Goal: Task Accomplishment & Management: Complete application form

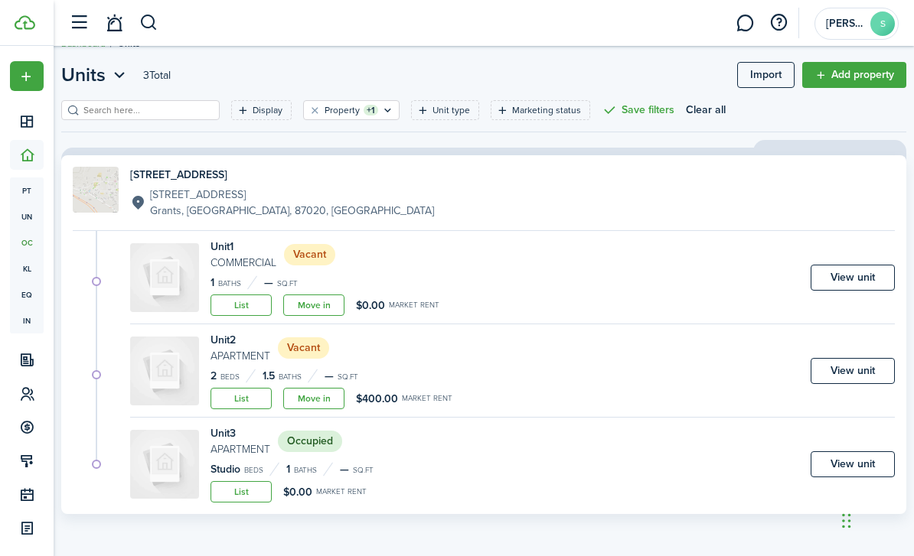
scroll to position [11, 0]
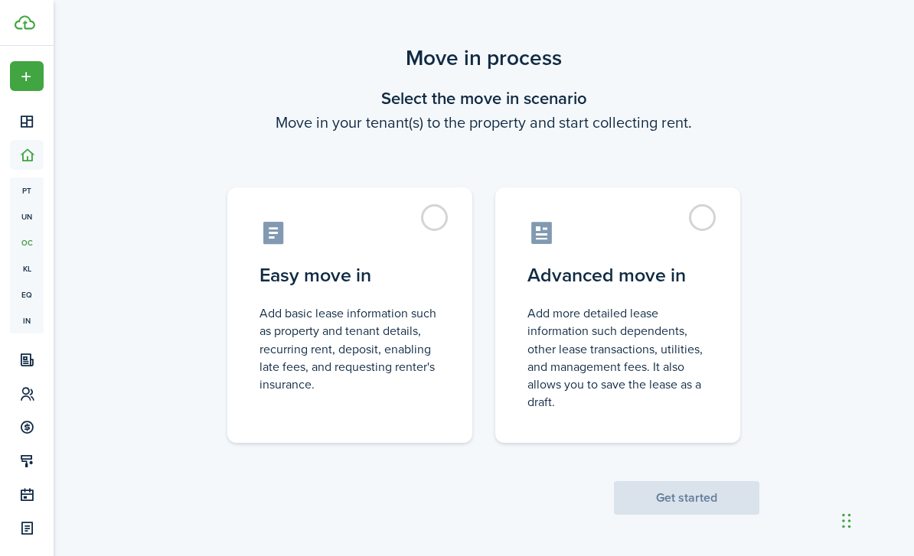
click at [710, 490] on span "Get started" at bounding box center [686, 498] width 145 height 16
click at [441, 203] on label "Easy move in Add basic lease information such as property and tenant details, r…" at bounding box center [349, 315] width 245 height 256
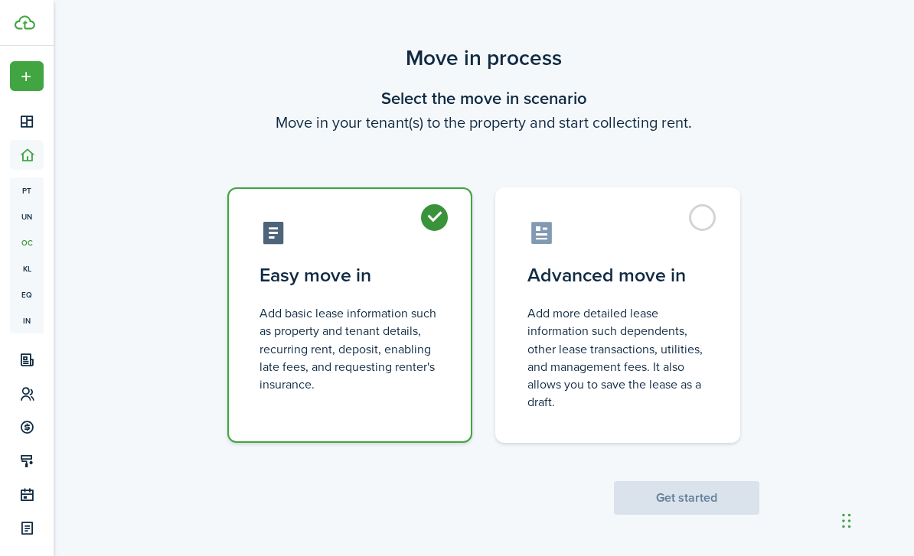
radio input "true"
click at [682, 508] on button "Get started" at bounding box center [686, 498] width 145 height 34
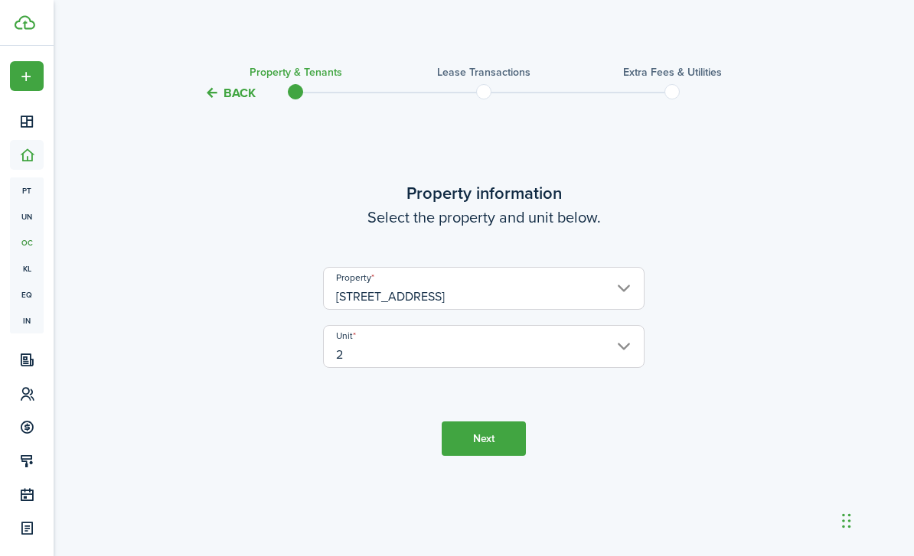
click at [492, 456] on button "Next" at bounding box center [483, 439] width 84 height 34
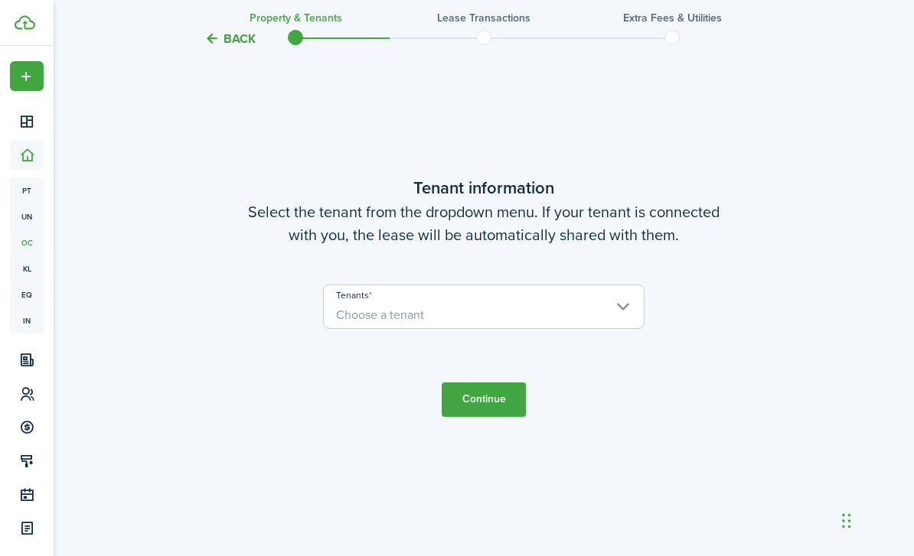
scroll to position [503, 0]
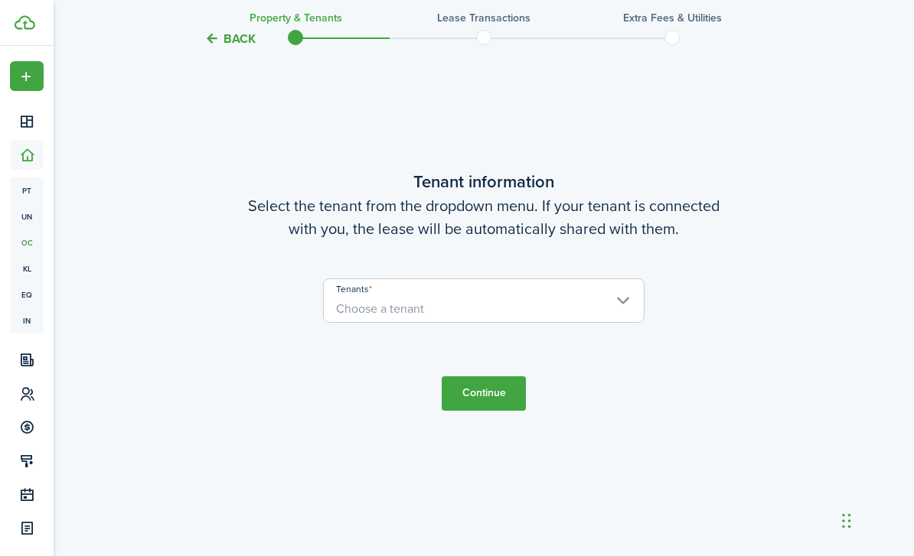
click at [621, 298] on input "Tenants" at bounding box center [484, 288] width 320 height 18
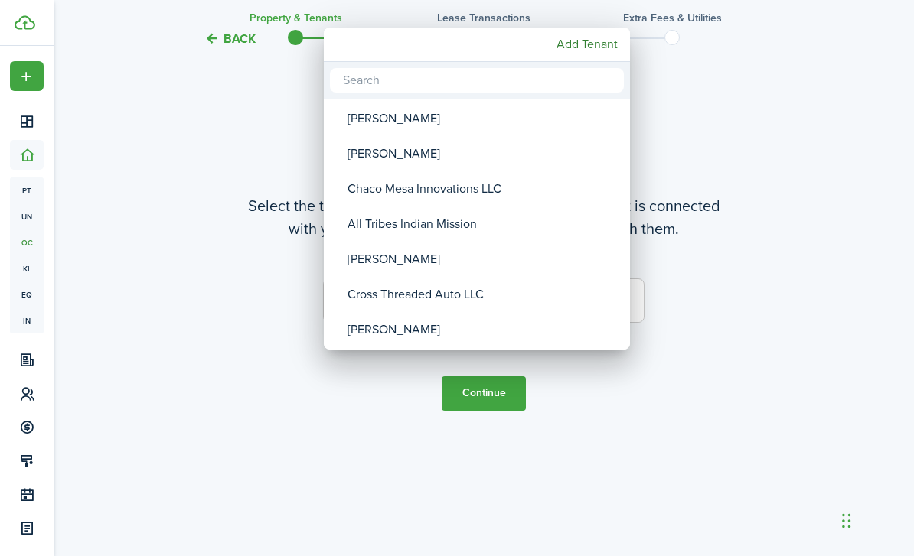
click at [395, 152] on div "[PERSON_NAME]" at bounding box center [482, 153] width 271 height 35
type input "[PERSON_NAME]"
click at [489, 466] on div at bounding box center [457, 278] width 1158 height 801
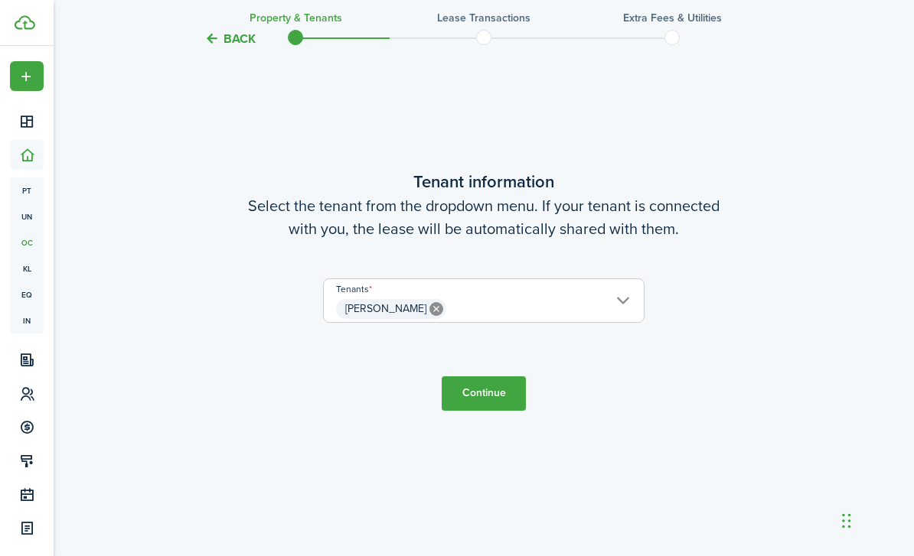
click at [496, 411] on button "Continue" at bounding box center [483, 393] width 84 height 34
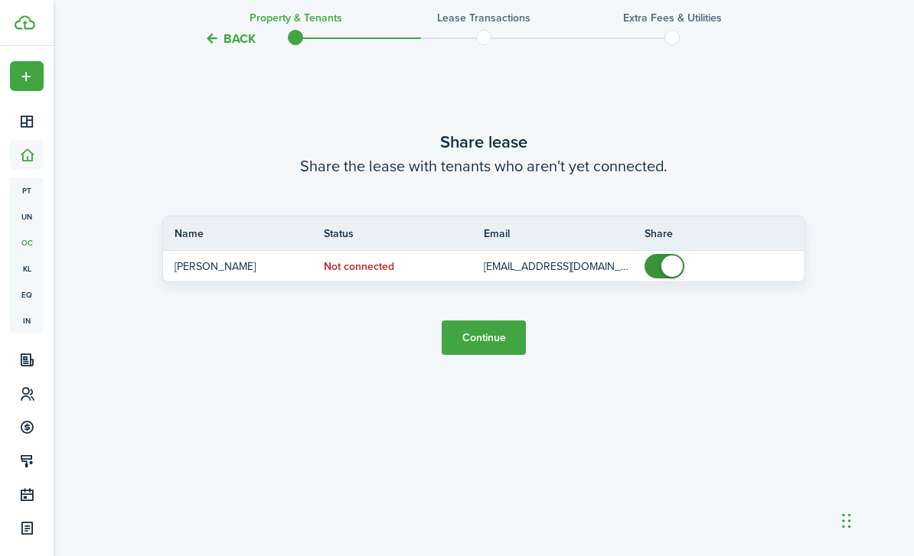
scroll to position [1108, 0]
click at [221, 47] on button "Back" at bounding box center [229, 39] width 51 height 16
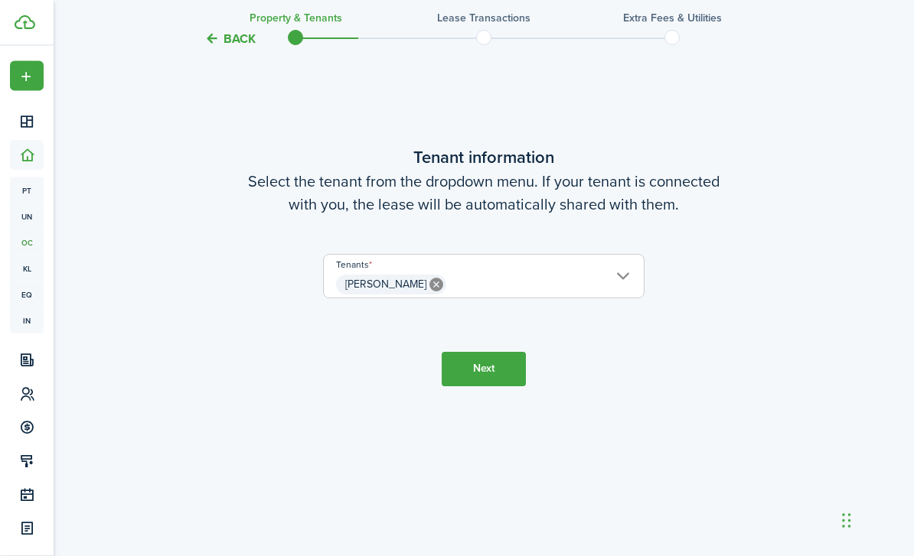
scroll to position [527, 0]
click at [18, 273] on span "kl" at bounding box center [27, 269] width 34 height 26
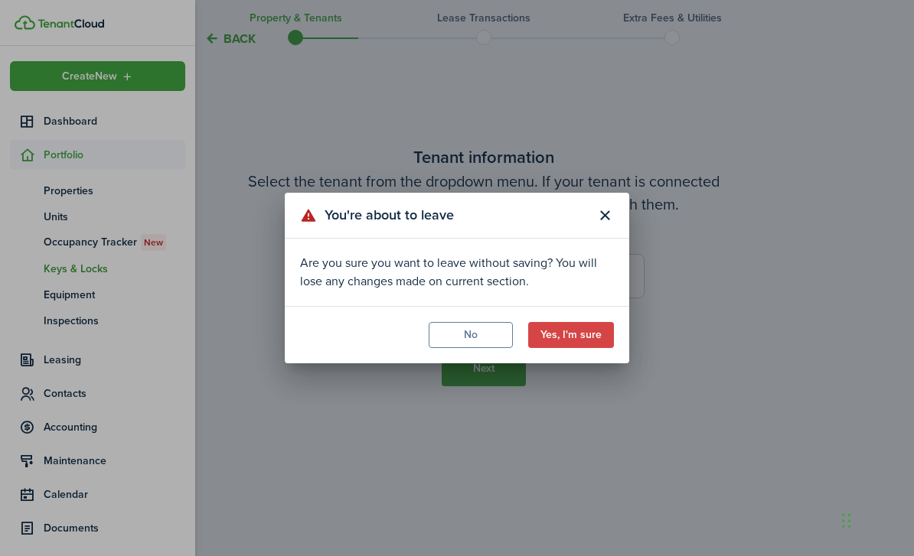
click at [587, 348] on button "Yes, I'm sure" at bounding box center [571, 335] width 86 height 26
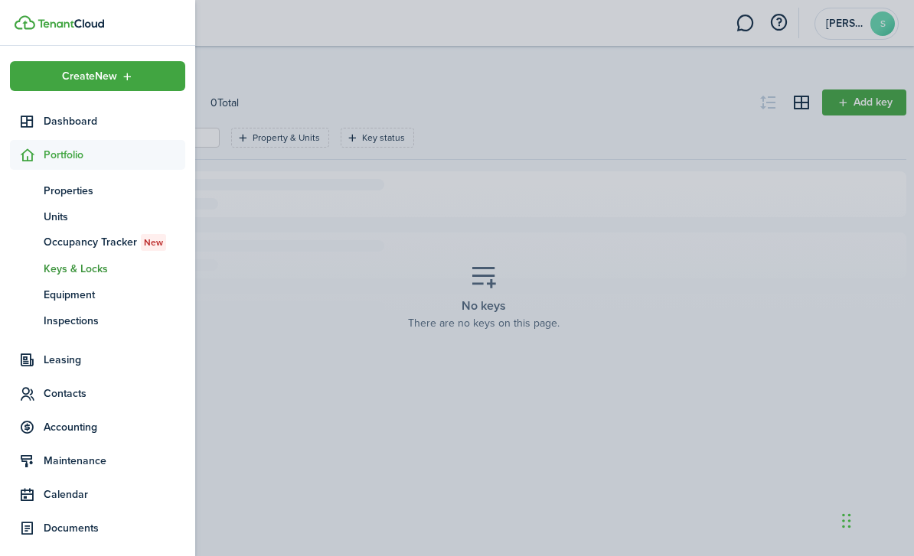
click at [27, 396] on icon at bounding box center [27, 393] width 16 height 15
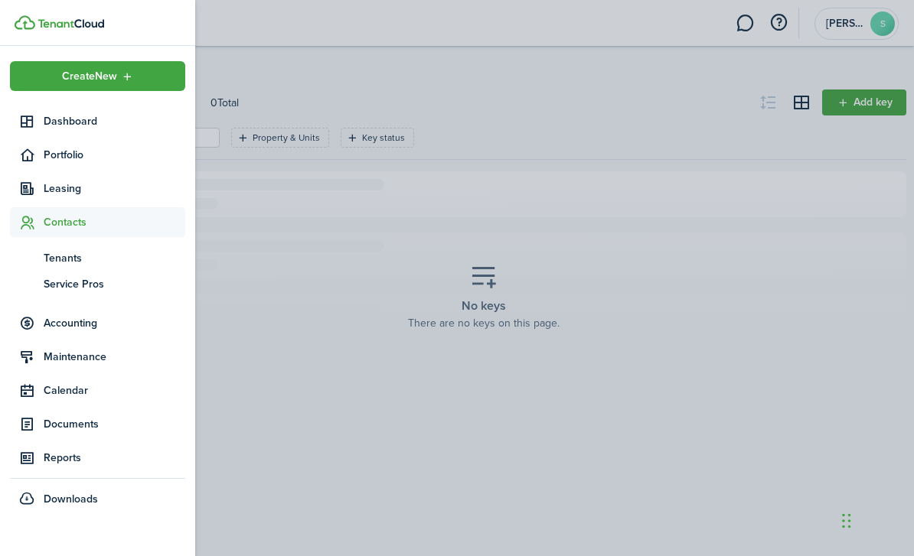
click at [49, 262] on span "Tenants" at bounding box center [115, 258] width 142 height 16
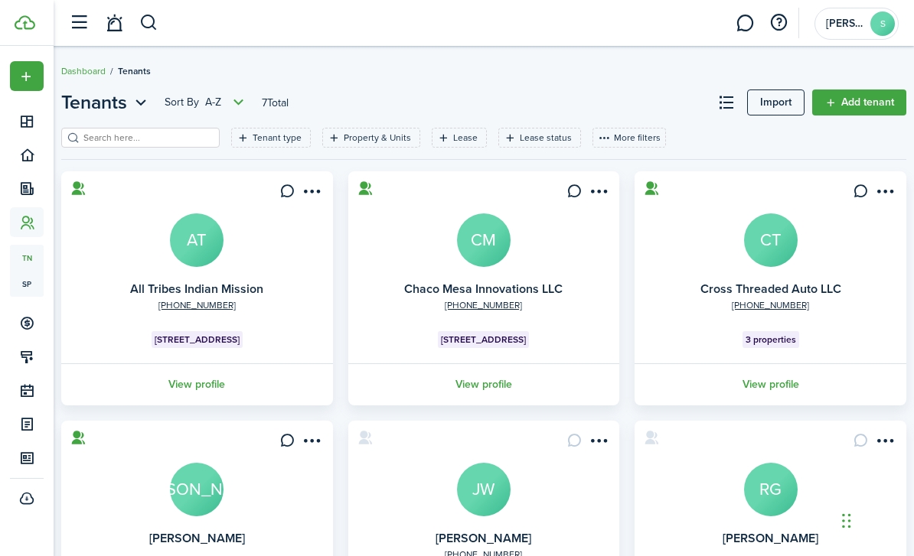
click at [855, 435] on card-message at bounding box center [861, 441] width 26 height 26
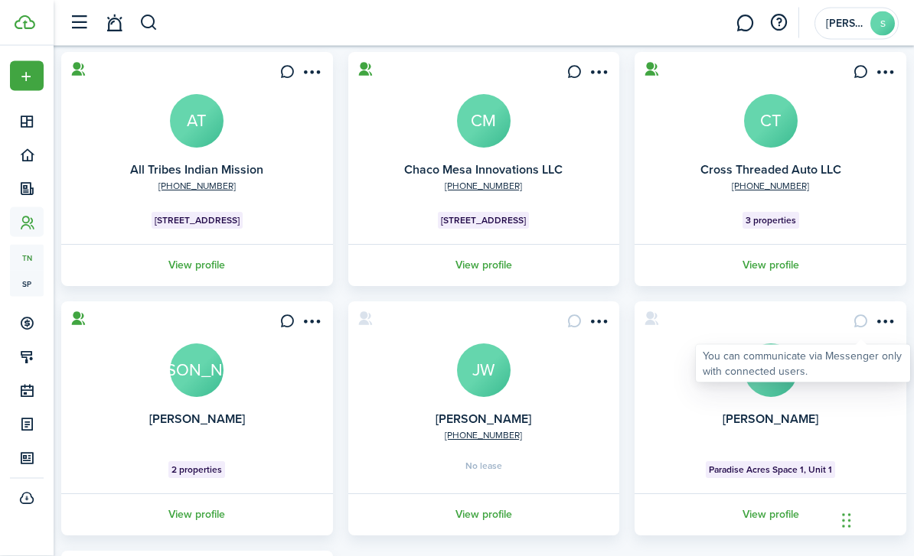
scroll to position [144, 0]
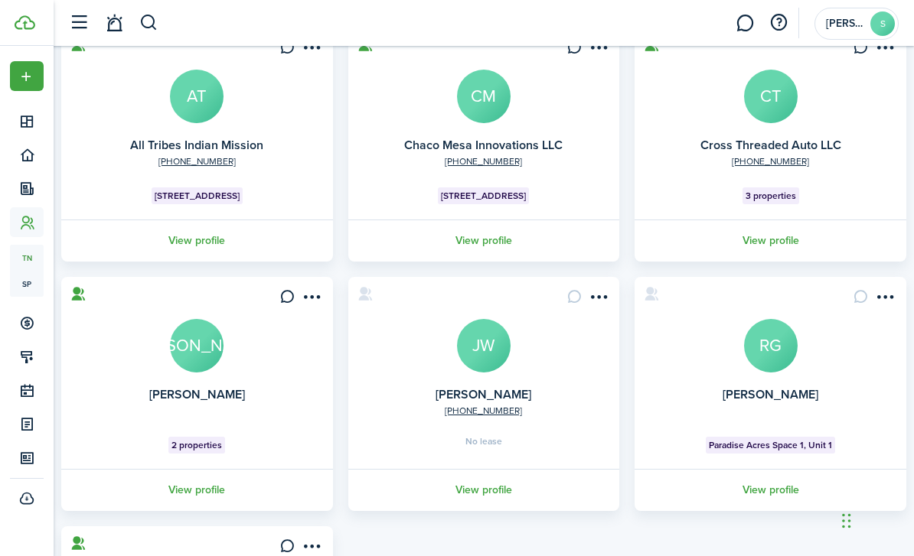
click at [505, 500] on link "View profile" at bounding box center [484, 490] width 276 height 42
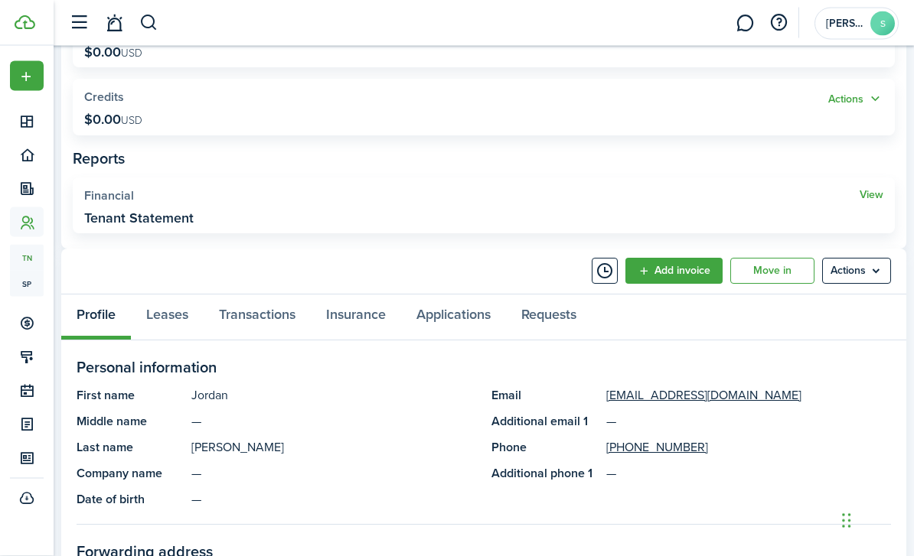
scroll to position [357, 0]
click at [879, 263] on menu-btn "Actions" at bounding box center [856, 271] width 69 height 26
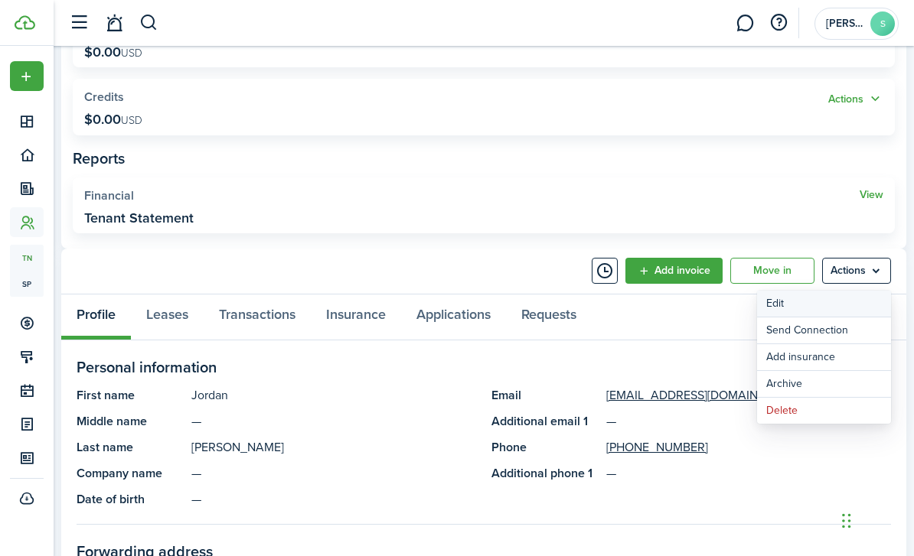
click at [826, 302] on link "Edit" at bounding box center [824, 304] width 134 height 26
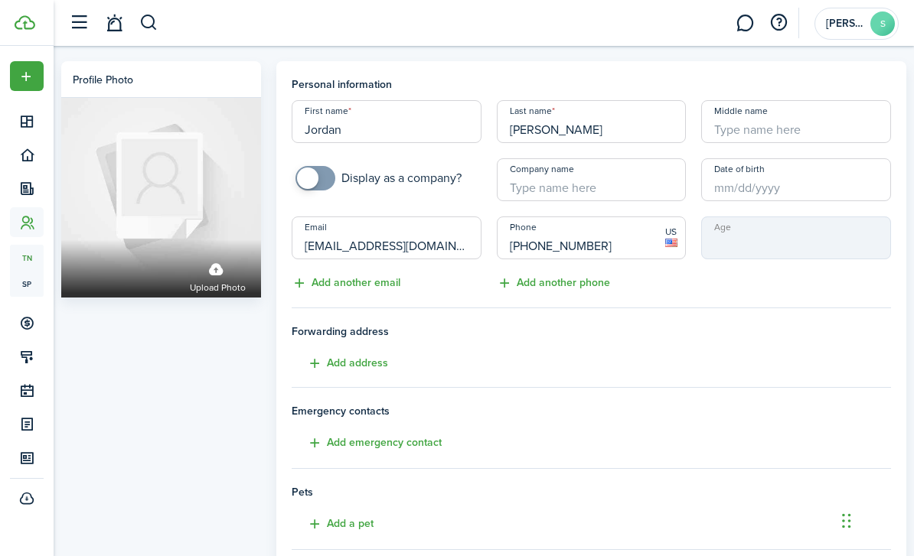
click at [451, 252] on input "[EMAIL_ADDRESS][DOMAIN_NAME]" at bounding box center [387, 238] width 190 height 43
type input "J"
click at [398, 243] on input "Email" at bounding box center [387, 238] width 190 height 43
paste input "[EMAIL_ADDRESS][PERSON_NAME][DOMAIN_NAME]"
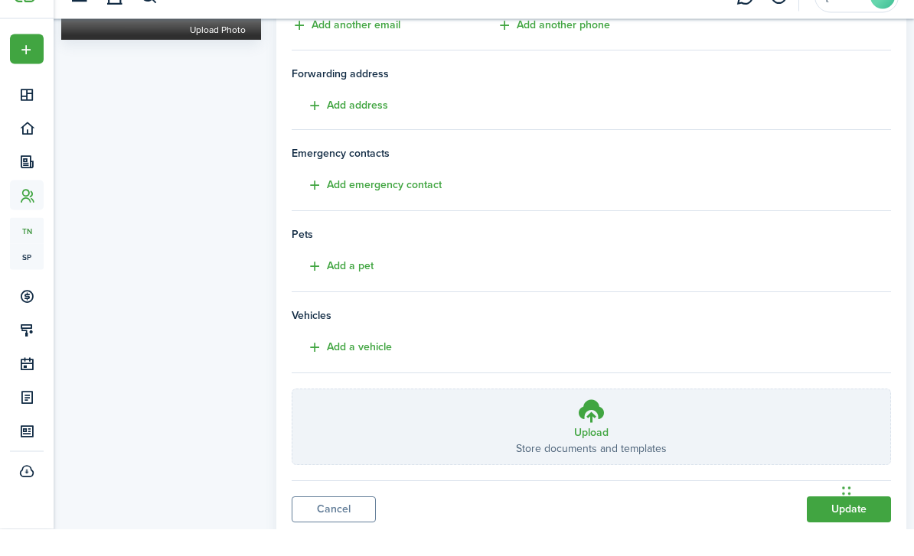
scroll to position [281, 0]
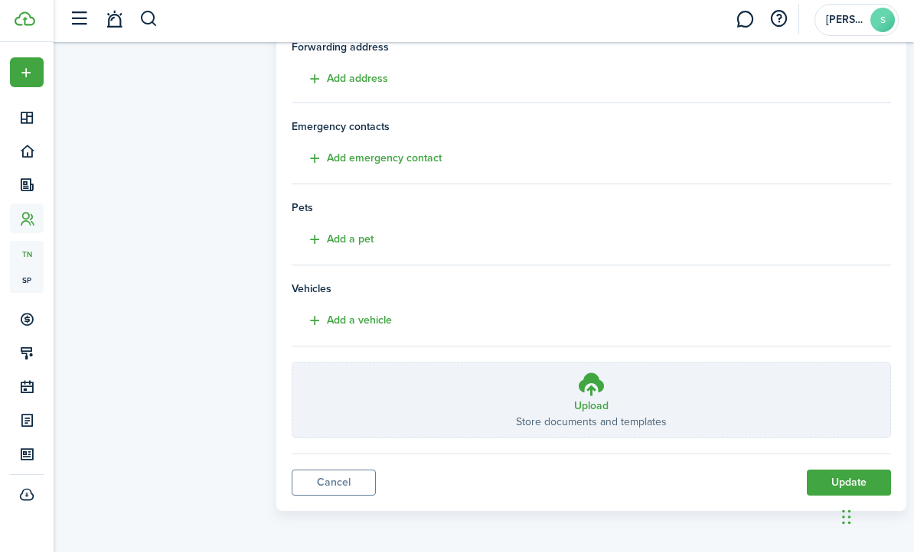
type input "[EMAIL_ADDRESS][PERSON_NAME][DOMAIN_NAME]"
click at [844, 474] on button "Update" at bounding box center [848, 487] width 84 height 26
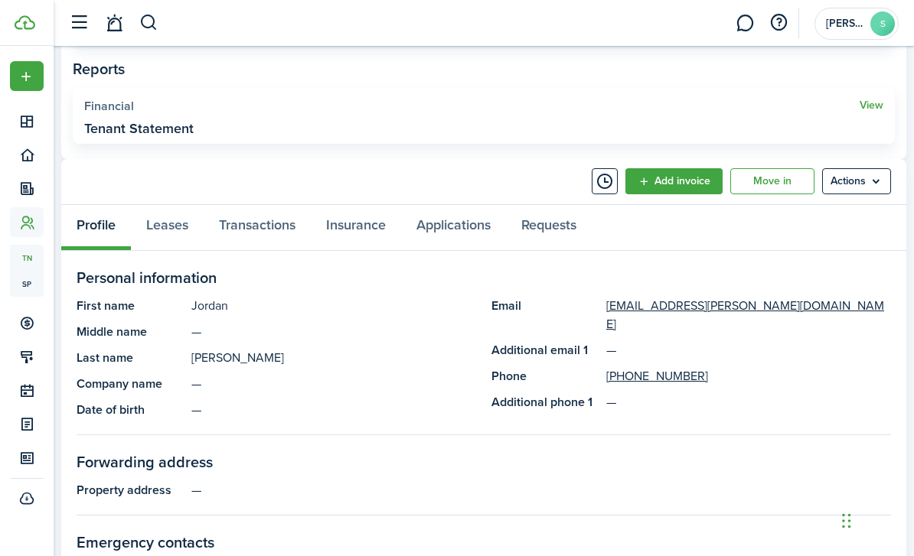
click at [775, 184] on link "Move in" at bounding box center [772, 181] width 84 height 26
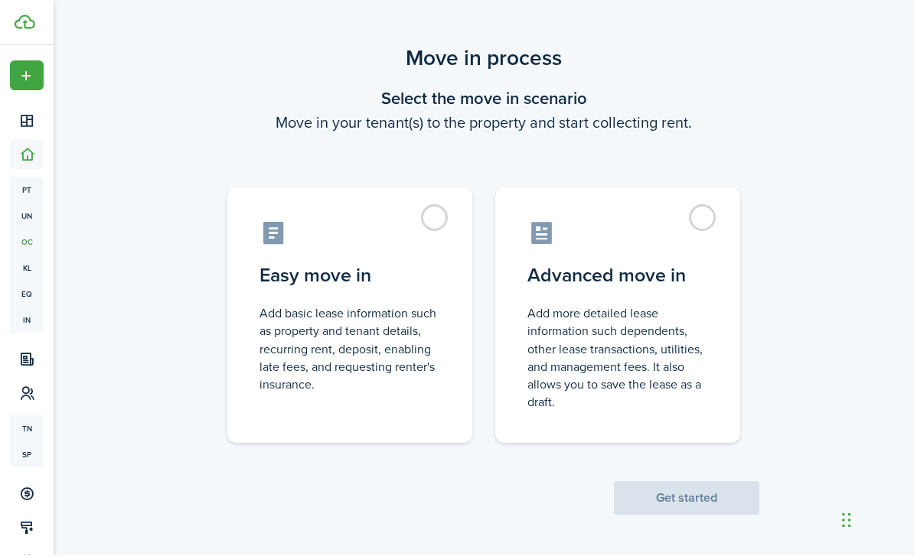
scroll to position [11, 0]
click at [419, 215] on label "Easy move in Add basic lease information such as property and tenant details, r…" at bounding box center [349, 315] width 245 height 256
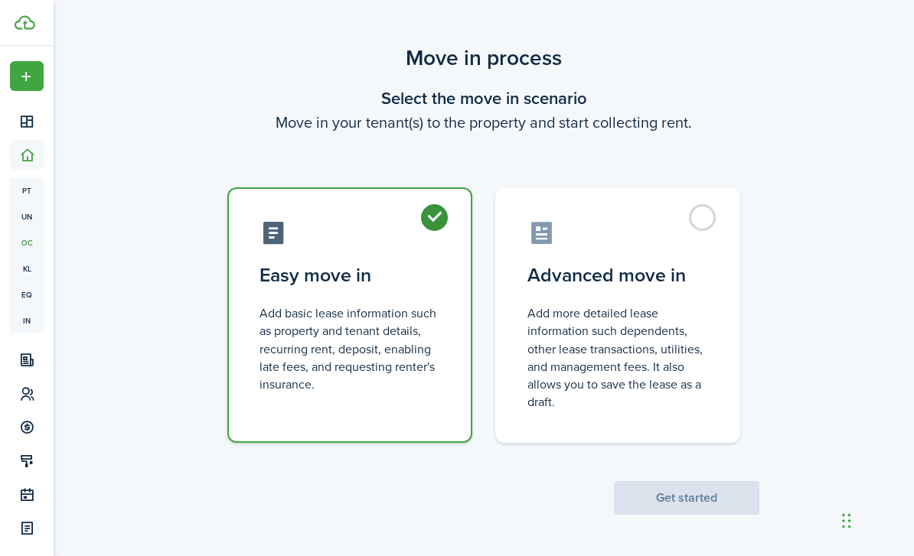
radio input "true"
click at [657, 497] on button "Get started" at bounding box center [686, 498] width 145 height 34
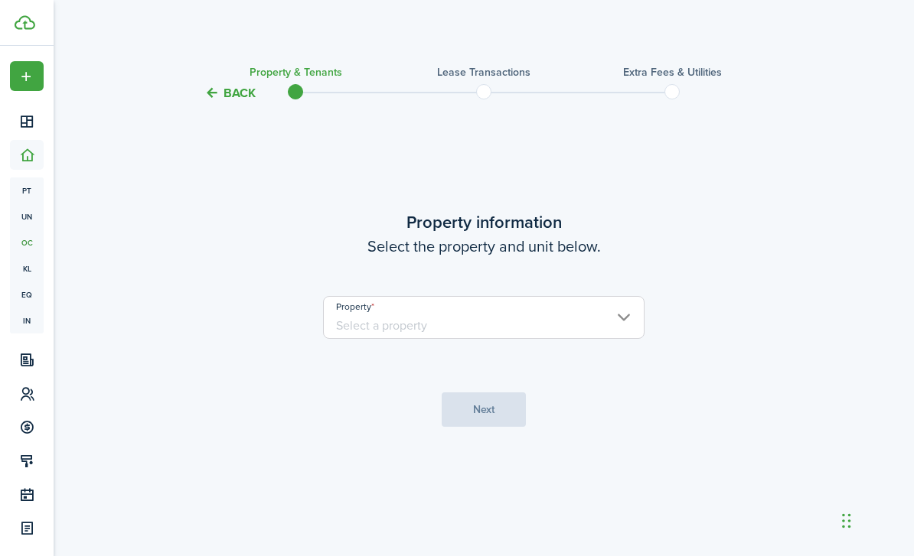
click at [611, 339] on input "Property" at bounding box center [483, 317] width 321 height 43
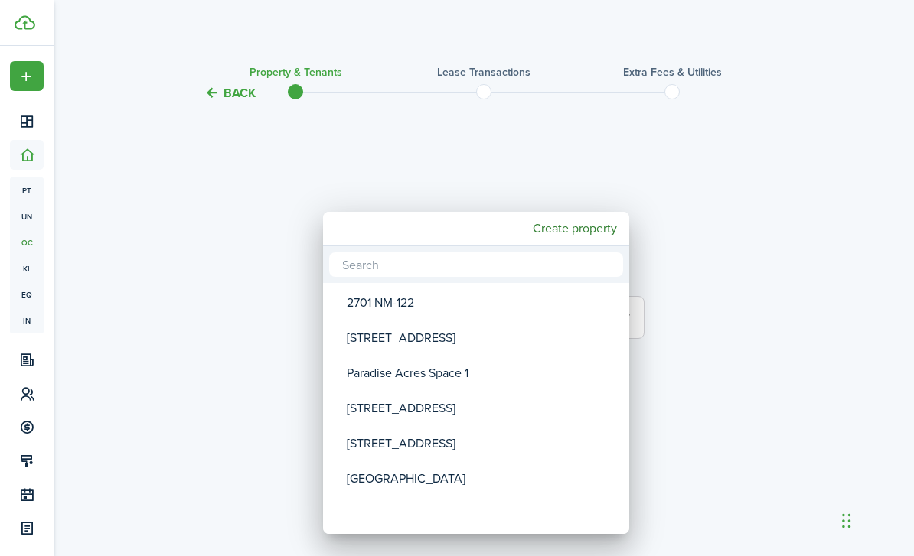
scroll to position [11, 0]
click at [399, 408] on div "[STREET_ADDRESS]" at bounding box center [482, 408] width 271 height 35
type input "[STREET_ADDRESS]"
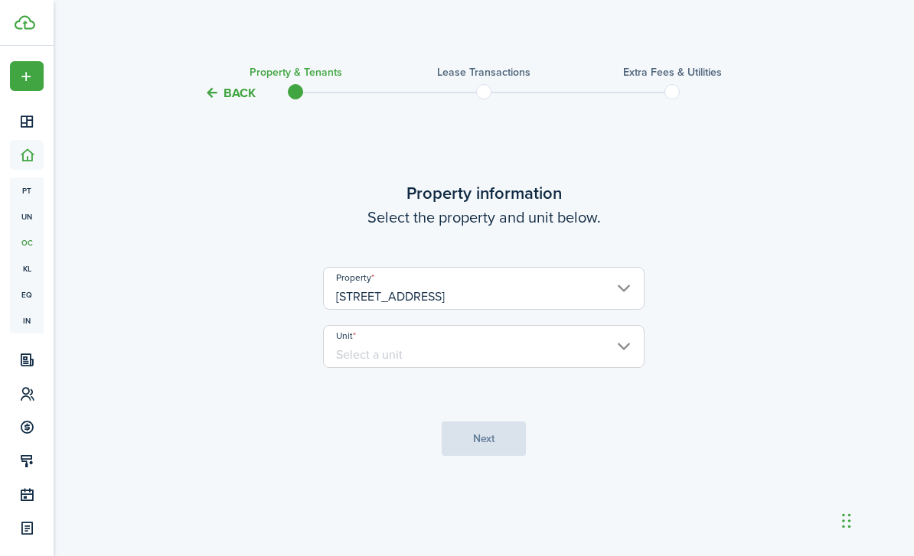
click at [617, 365] on input "Unit" at bounding box center [483, 346] width 321 height 43
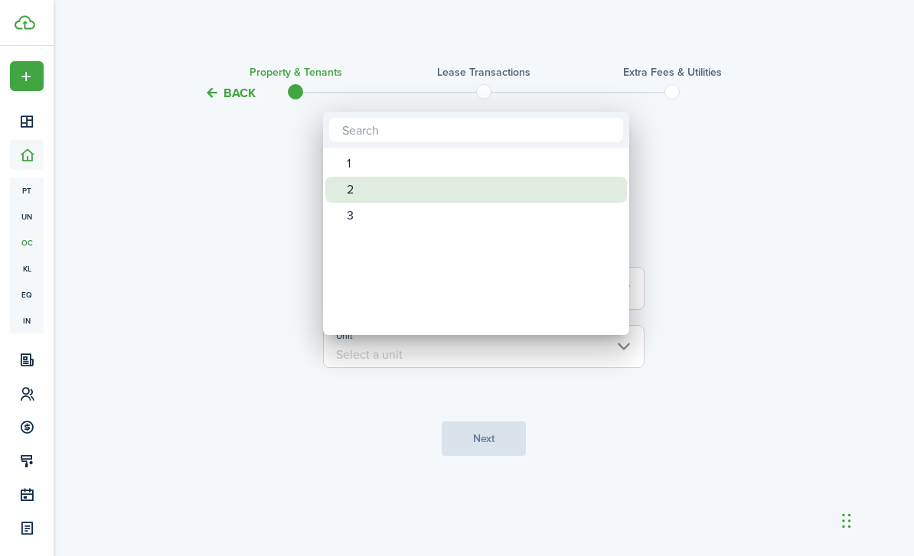
click at [353, 182] on div "2" at bounding box center [482, 190] width 271 height 26
type input "2"
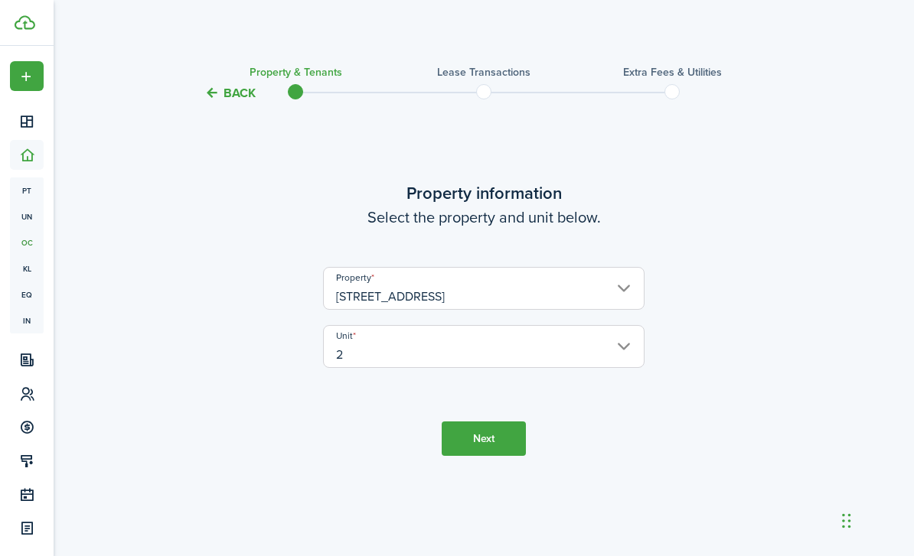
click at [500, 445] on button "Next" at bounding box center [483, 439] width 84 height 34
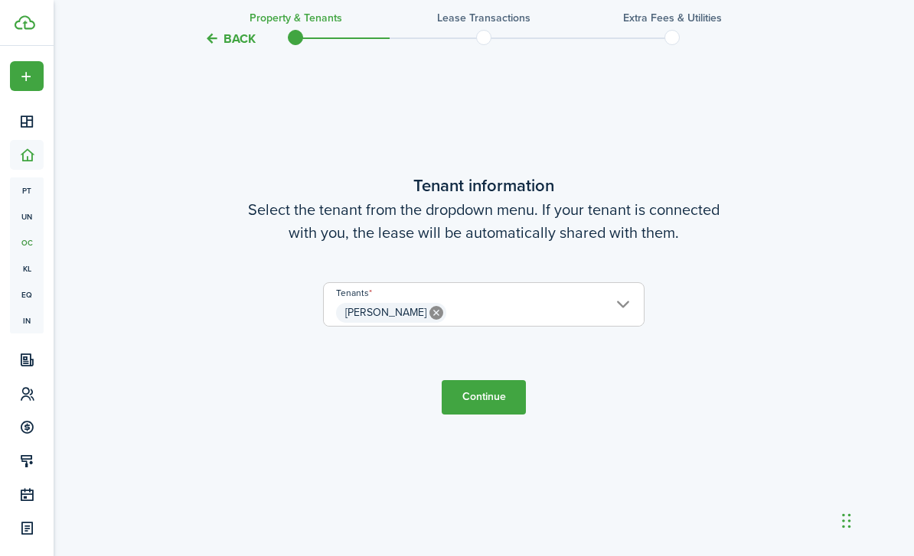
scroll to position [503, 0]
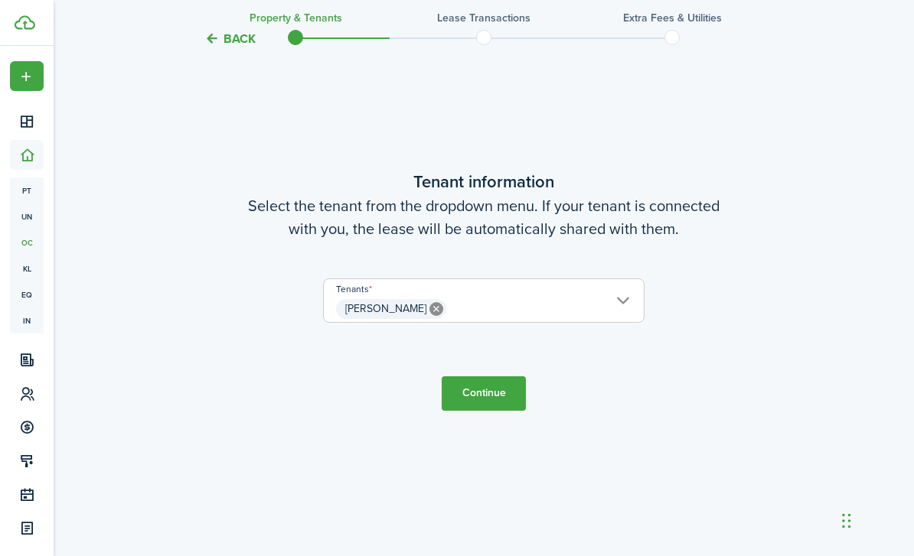
click at [509, 411] on button "Continue" at bounding box center [483, 393] width 84 height 34
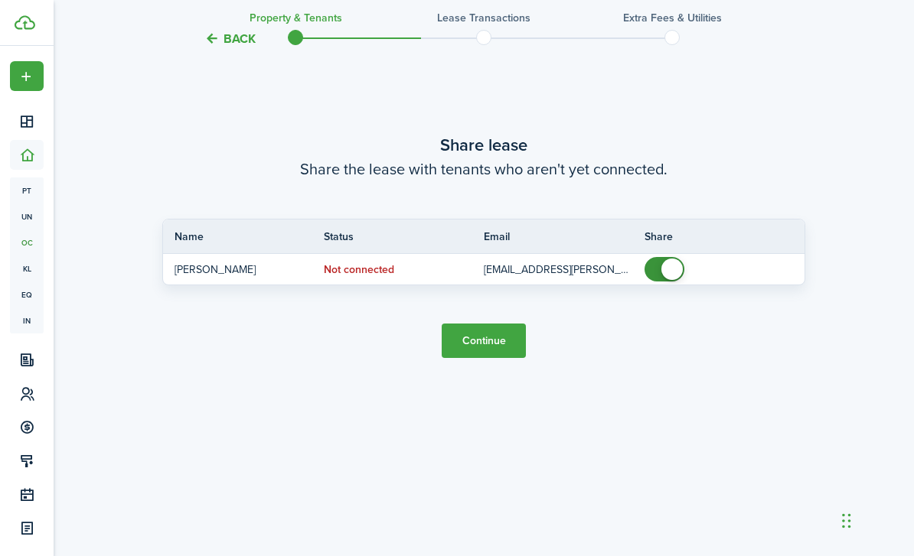
scroll to position [1108, 0]
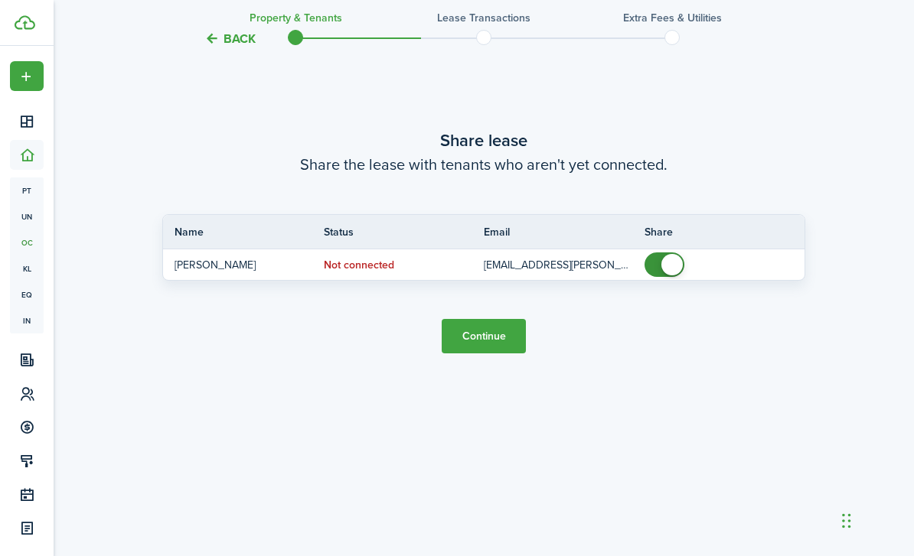
click at [500, 353] on button "Continue" at bounding box center [483, 336] width 84 height 34
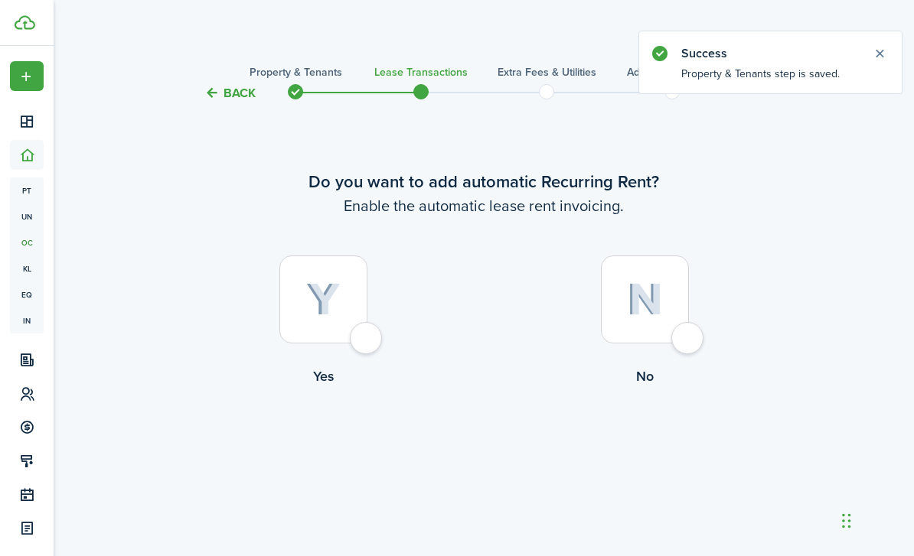
click at [367, 344] on div at bounding box center [323, 300] width 88 height 88
radio input "true"
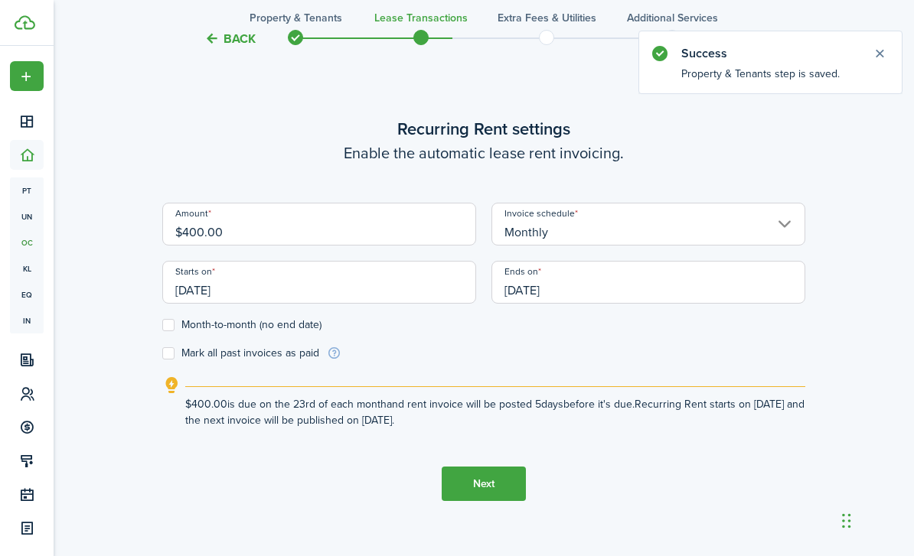
scroll to position [503, 0]
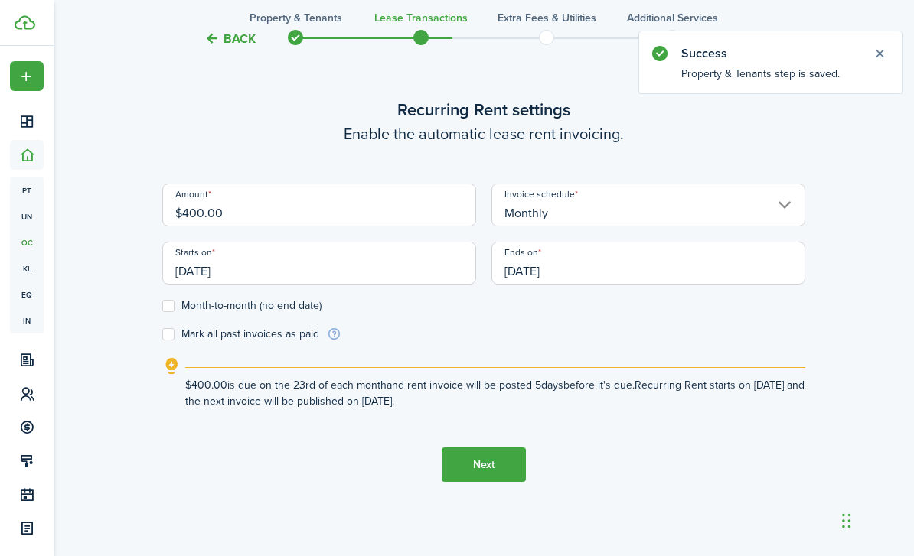
click at [344, 226] on input "$400.00" at bounding box center [319, 205] width 314 height 43
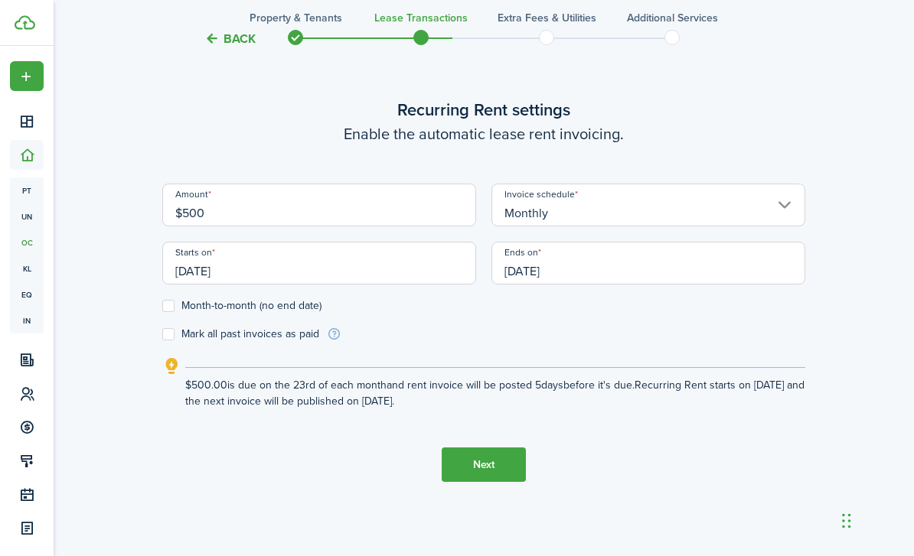
scroll to position [487, 0]
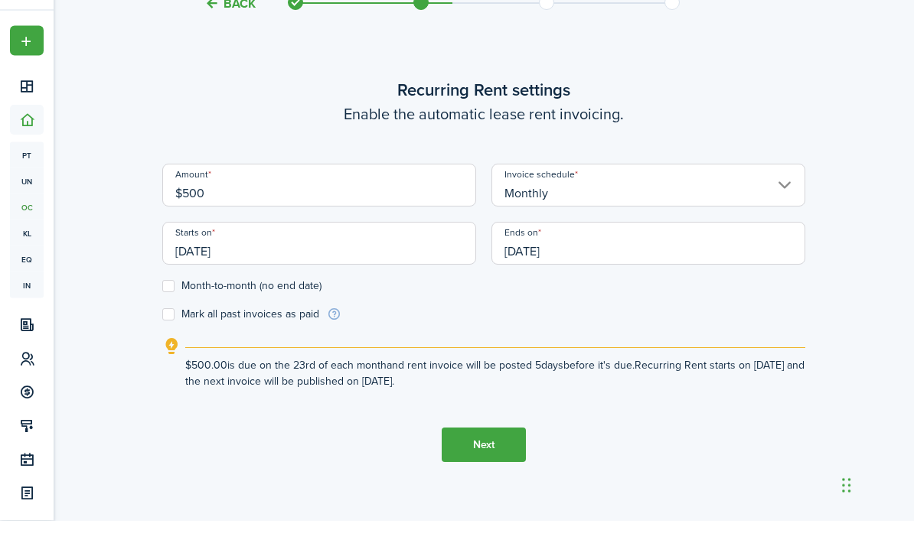
type input "$500"
click at [176, 328] on label "Month-to-month (no end date)" at bounding box center [241, 322] width 159 height 12
click at [162, 323] on input "Month-to-month (no end date)" at bounding box center [161, 322] width 1 height 1
checkbox input "true"
type input "$500.00"
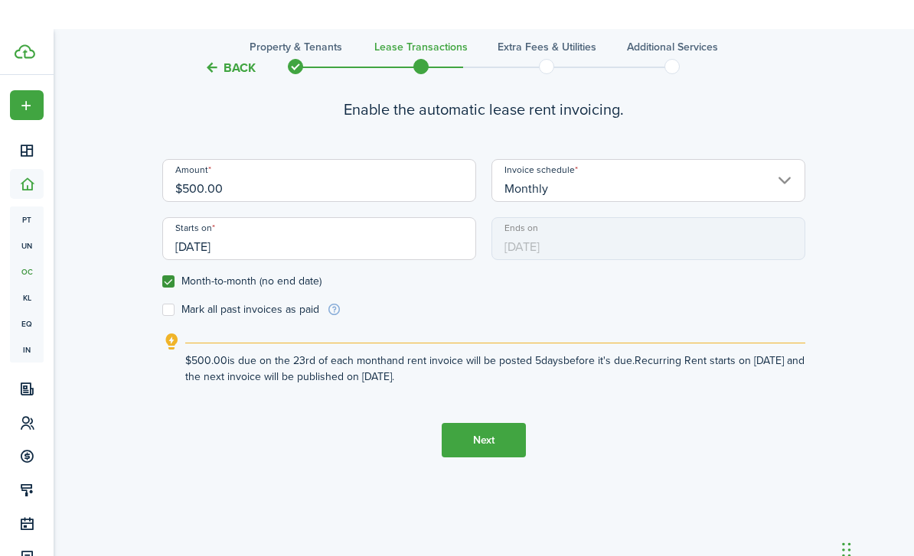
scroll to position [593, 0]
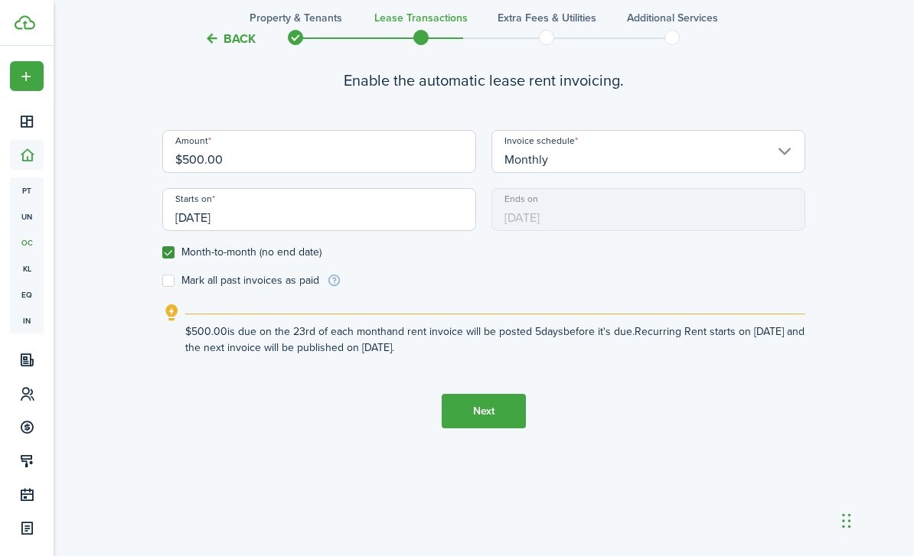
click at [493, 428] on button "Next" at bounding box center [483, 411] width 84 height 34
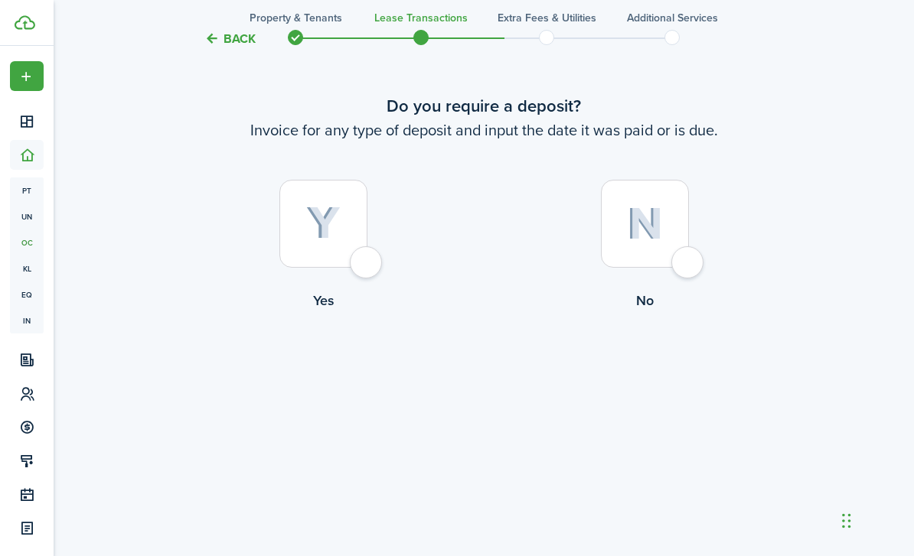
scroll to position [1108, 0]
click at [685, 266] on div at bounding box center [645, 222] width 88 height 88
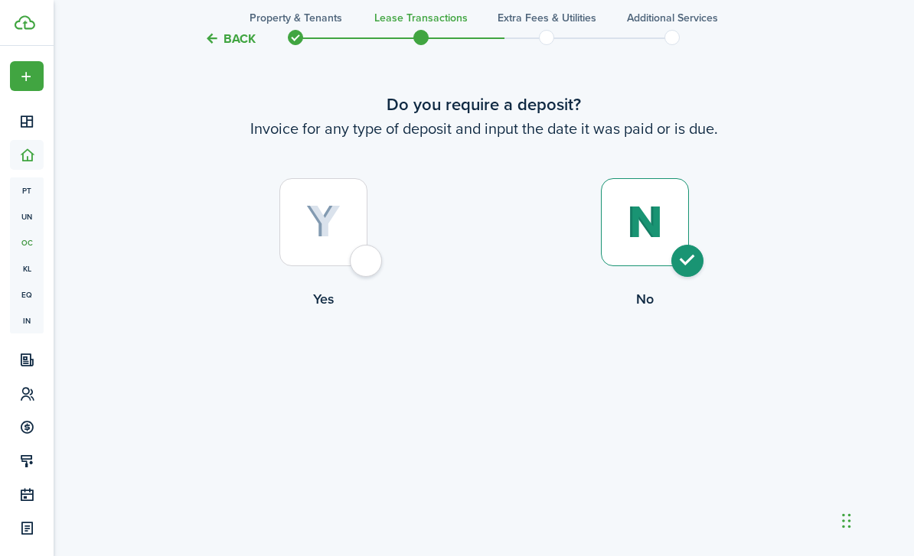
radio input "true"
click at [504, 389] on button "Continue" at bounding box center [483, 372] width 84 height 34
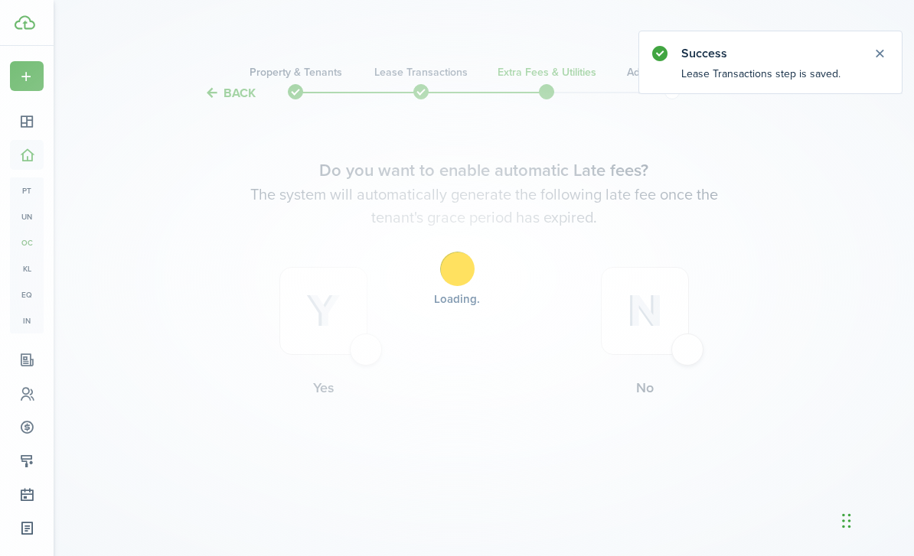
scroll to position [0, 0]
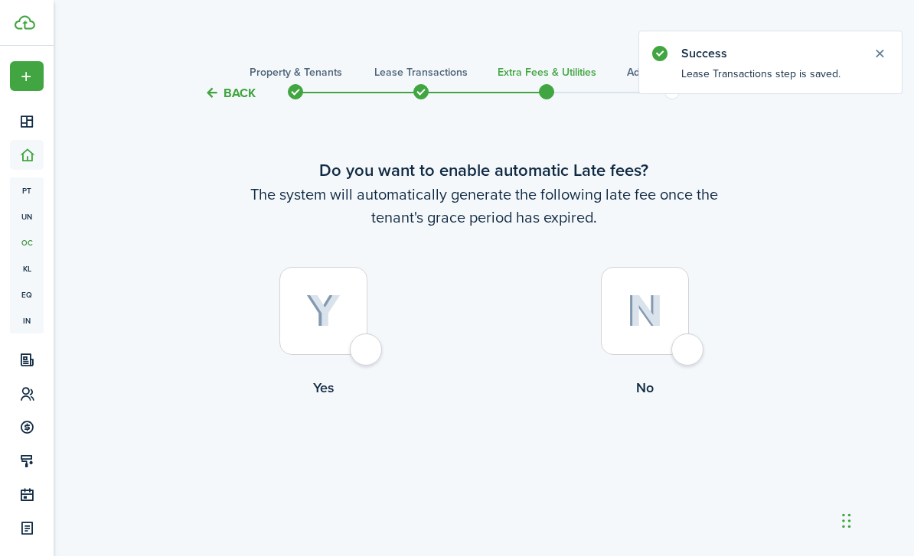
click at [689, 355] on div at bounding box center [645, 311] width 88 height 88
radio input "true"
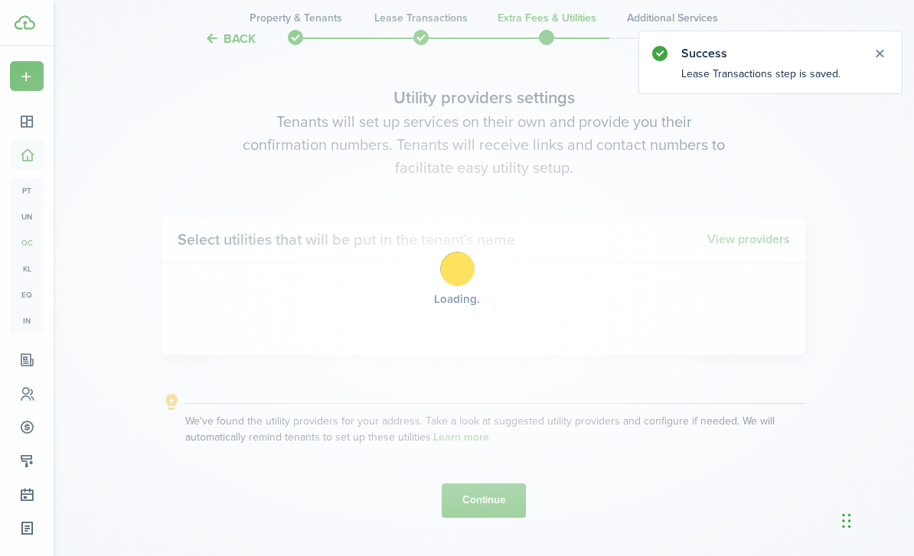
scroll to position [503, 0]
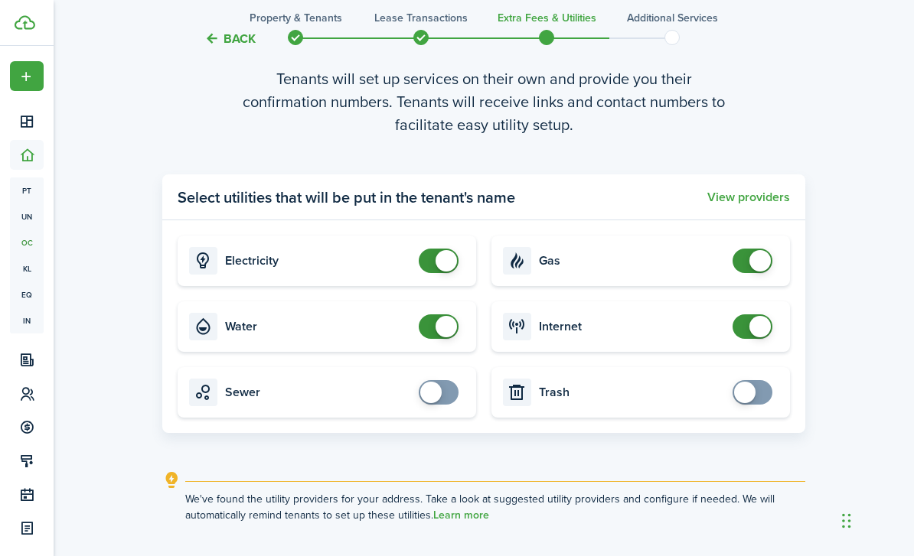
checkbox input "false"
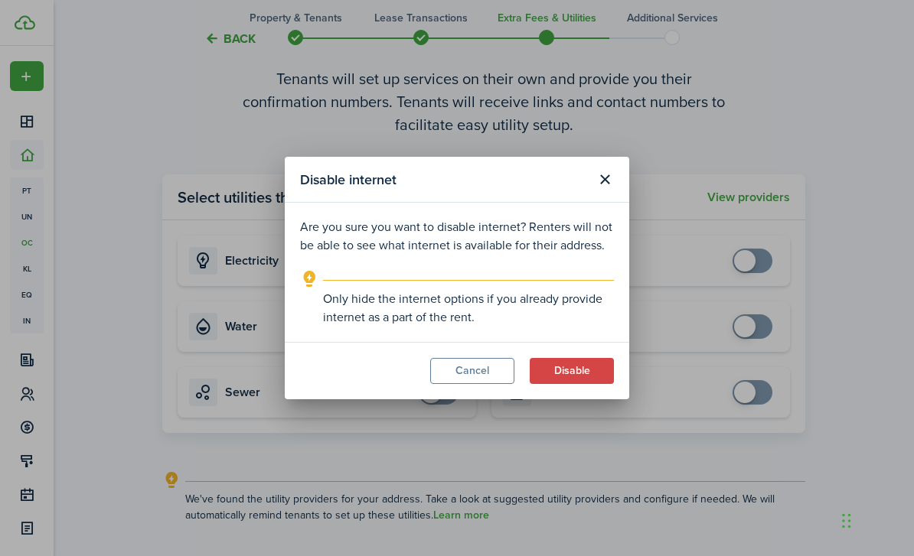
click at [580, 369] on button "Disable" at bounding box center [571, 371] width 84 height 26
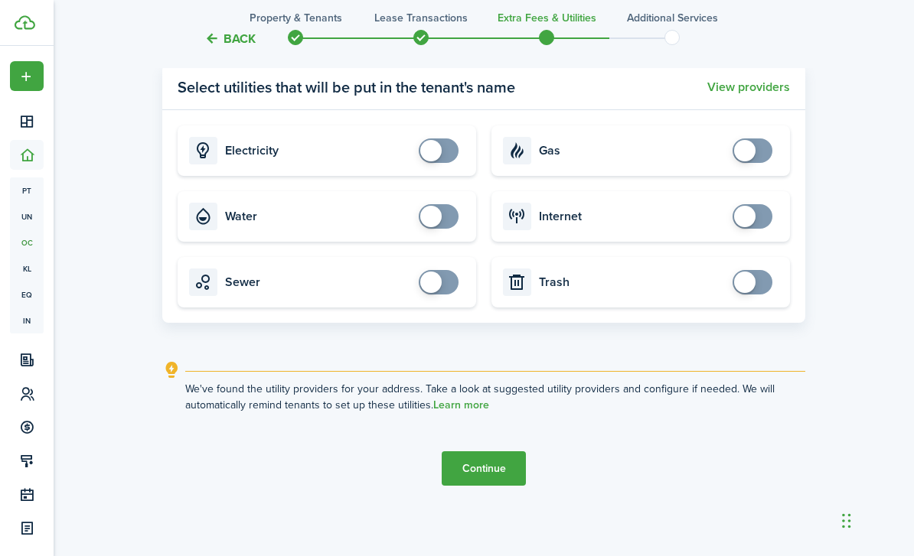
scroll to position [615, 0]
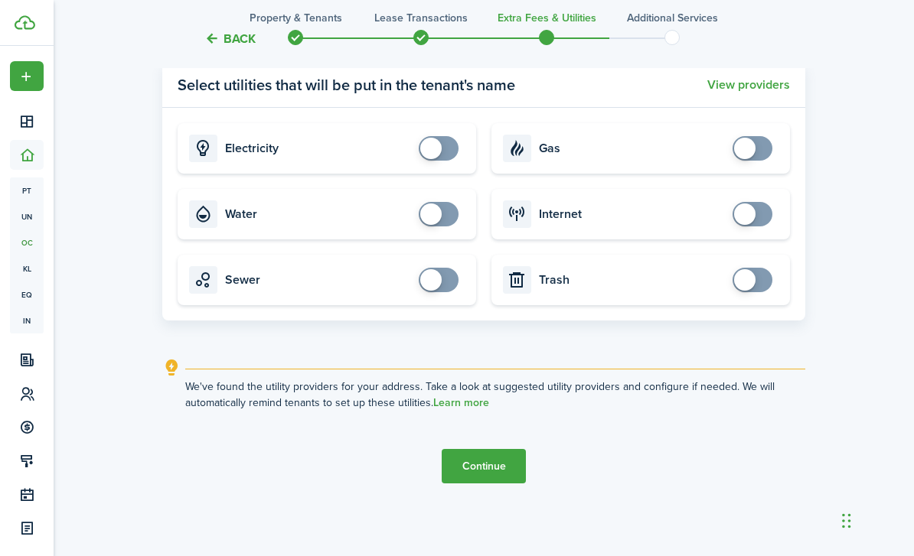
click at [492, 484] on button "Continue" at bounding box center [483, 466] width 84 height 34
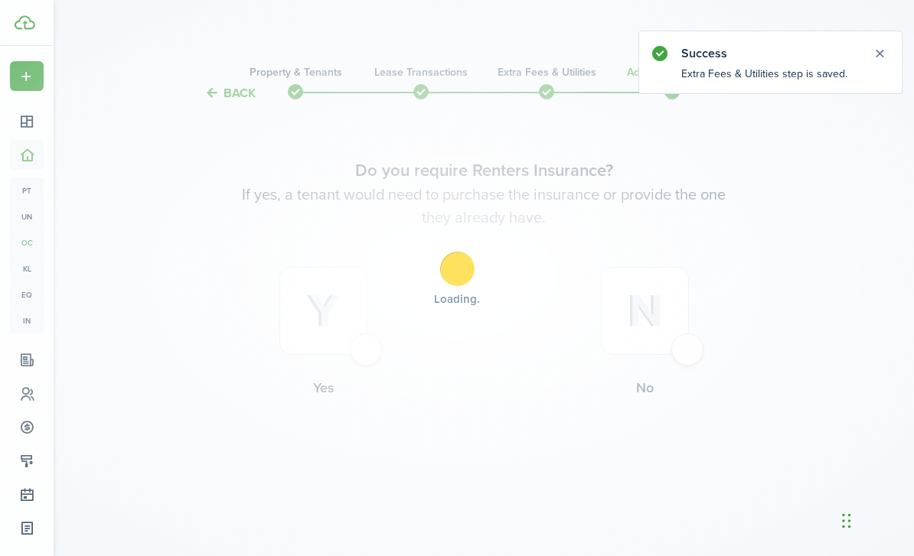
scroll to position [0, 0]
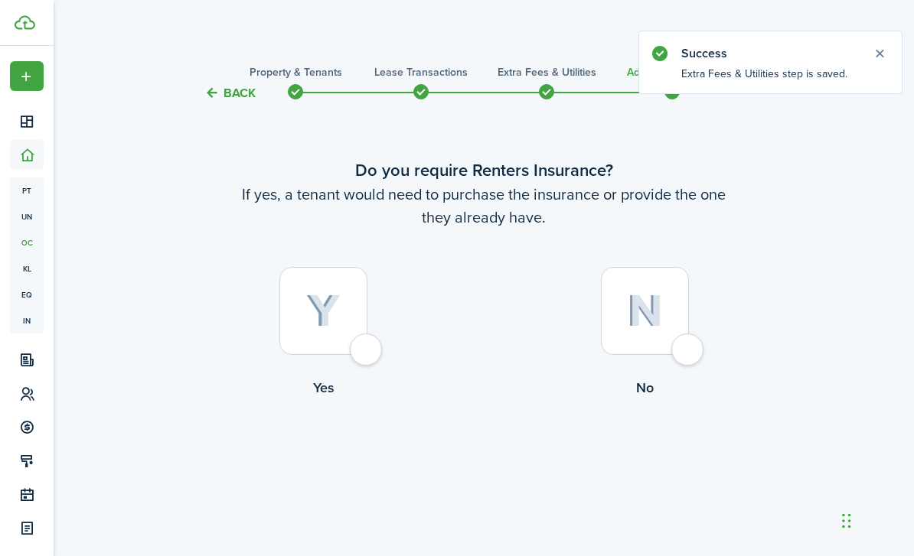
click at [677, 355] on div at bounding box center [645, 311] width 88 height 88
radio input "true"
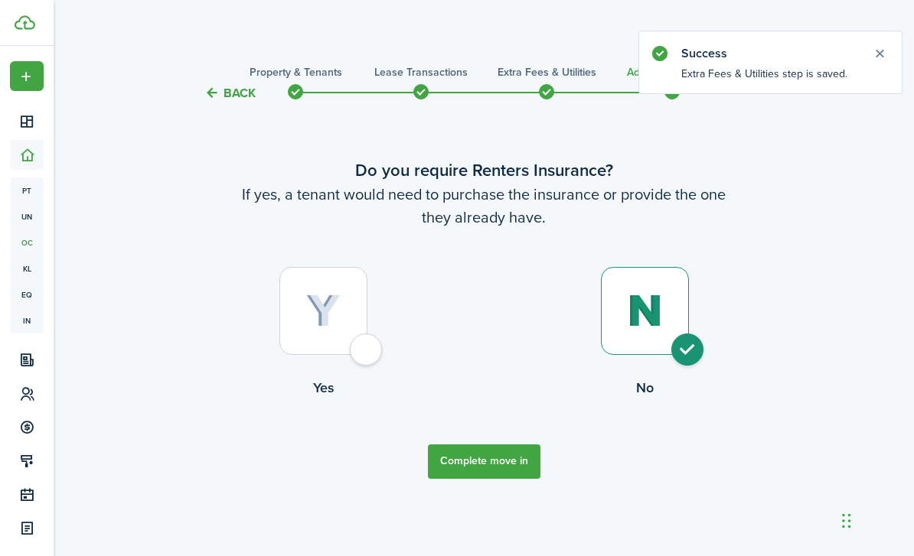
click at [503, 479] on button "Complete move in" at bounding box center [484, 462] width 112 height 34
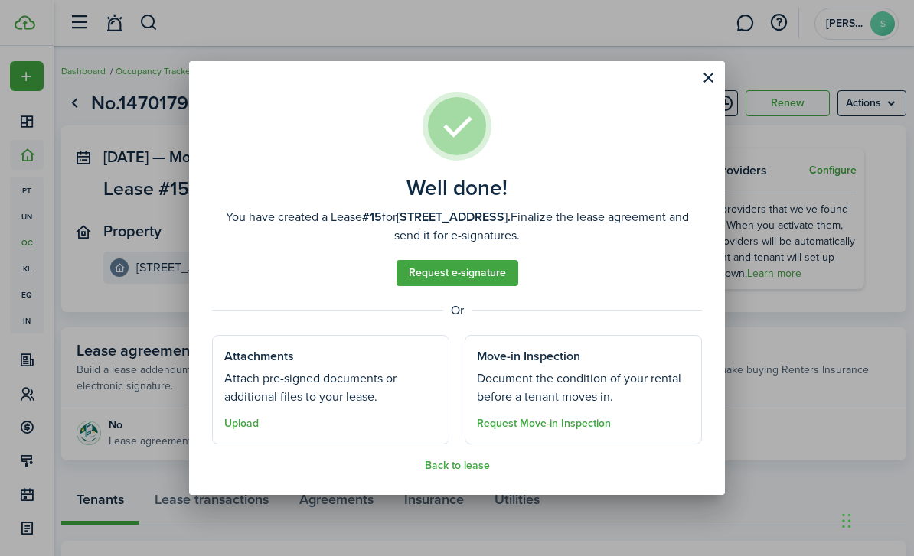
click at [475, 265] on link "Request e-signature" at bounding box center [457, 273] width 122 height 26
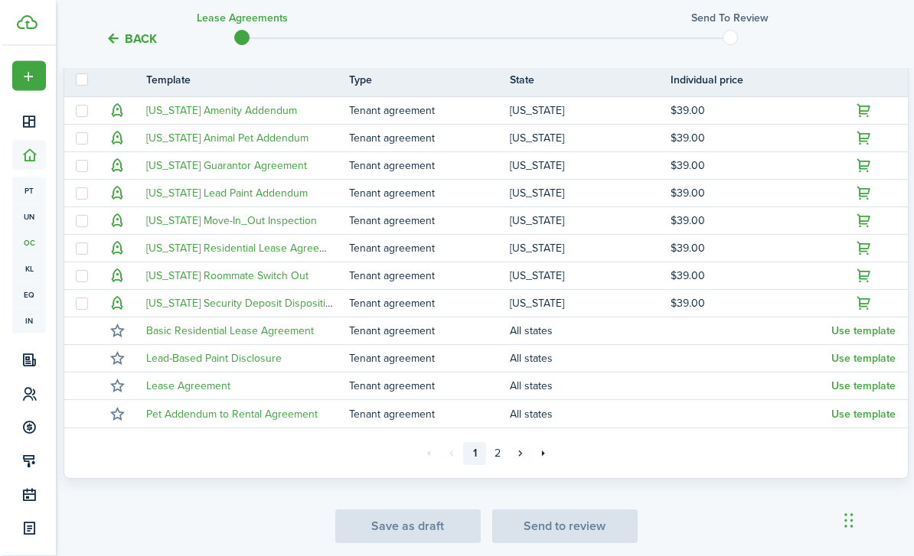
scroll to position [364, 0]
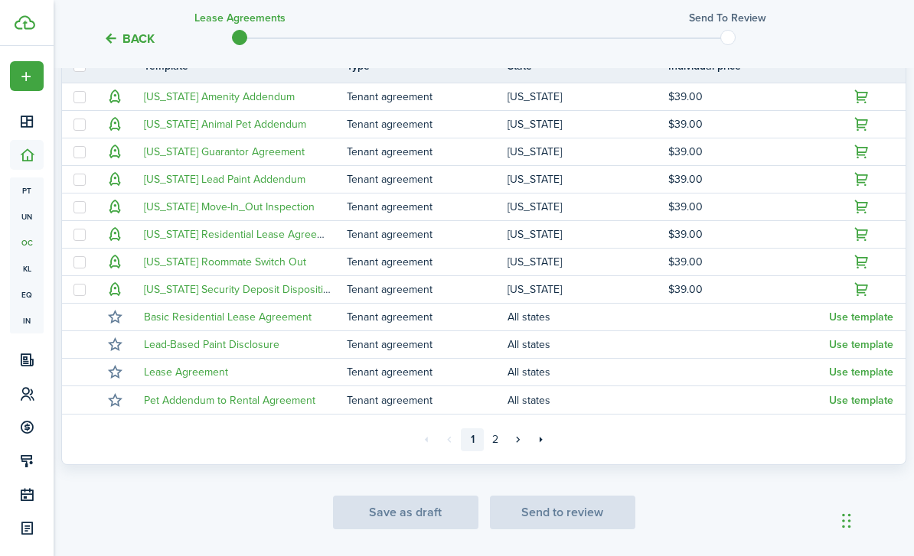
click at [871, 318] on button "Use template" at bounding box center [861, 317] width 64 height 12
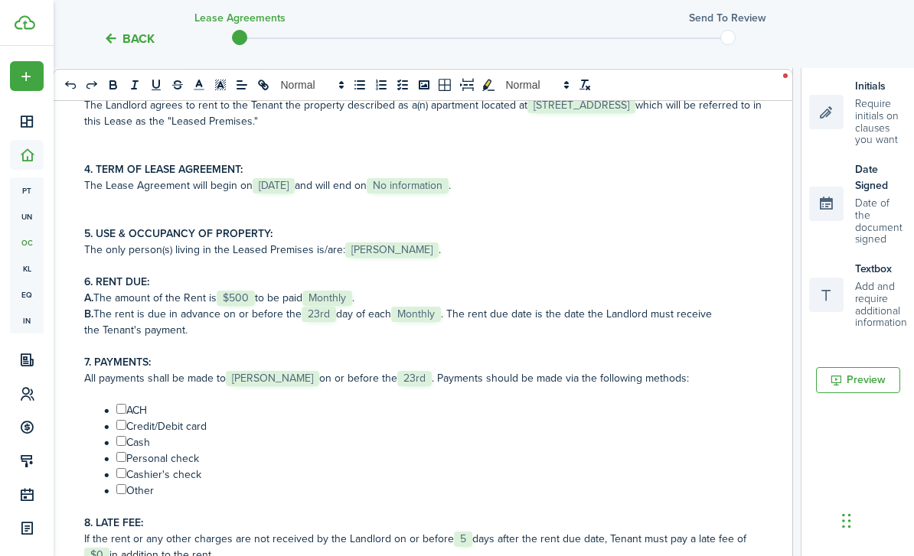
scroll to position [147, 0]
click at [490, 184] on p "The Lease Agreement will begin on ﻿ [DATE] ﻿ and will end on ﻿ No information ﻿." at bounding box center [422, 185] width 677 height 16
click at [452, 203] on p at bounding box center [422, 201] width 677 height 16
click at [448, 190] on span "No information" at bounding box center [407, 185] width 82 height 15
click at [448, 193] on span "No information" at bounding box center [407, 185] width 82 height 15
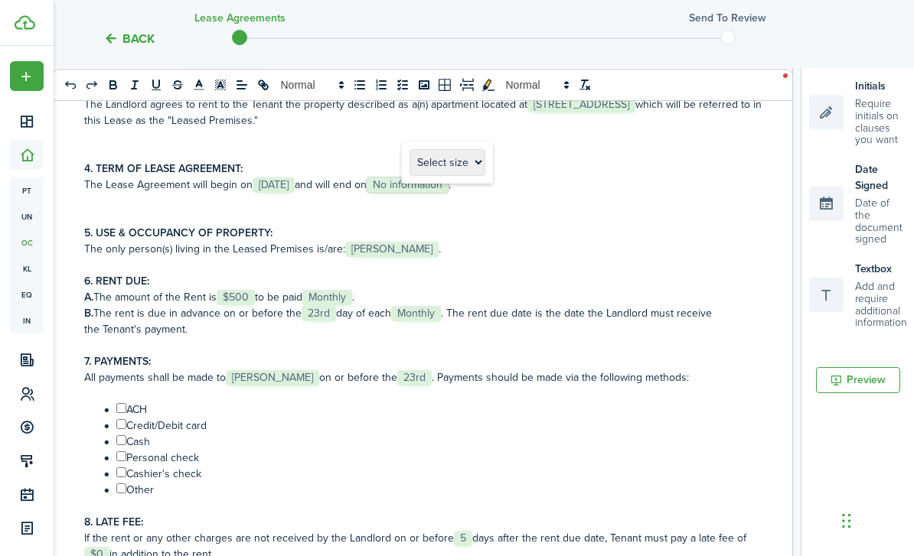
click at [523, 187] on p "The Lease Agreement will begin on ﻿ [DATE] ﻿ and will end on ﻿ No information ﻿." at bounding box center [422, 185] width 677 height 16
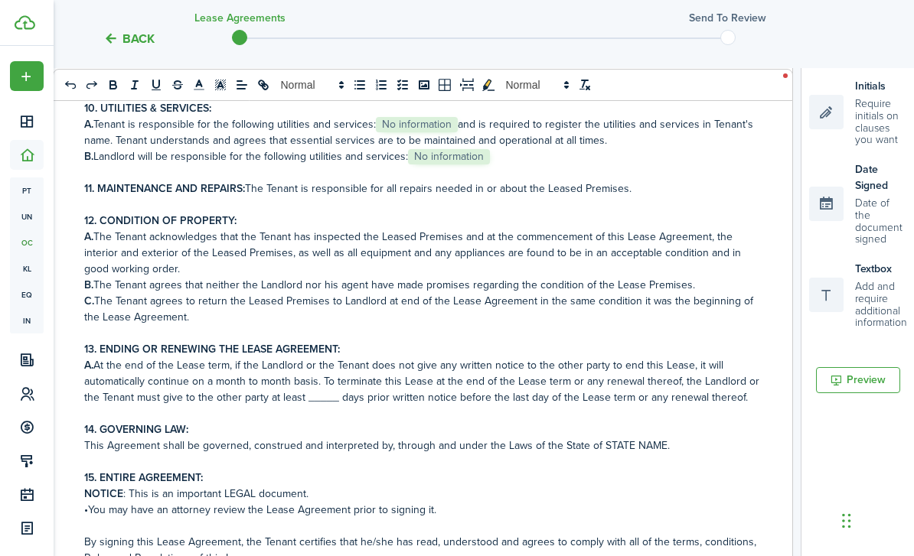
scroll to position [720, 0]
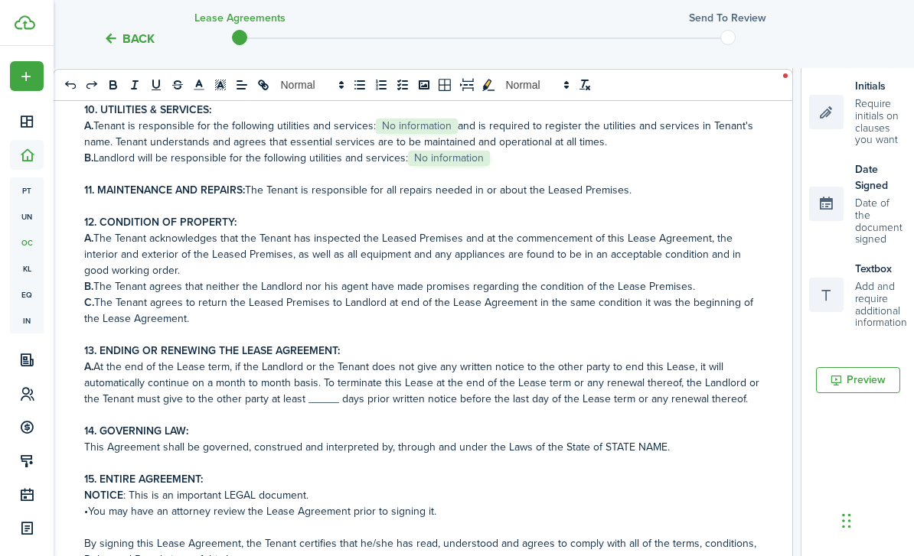
click at [464, 136] on p "A. Tenant is responsible for the following utilities and services: ﻿ No informa…" at bounding box center [422, 134] width 677 height 32
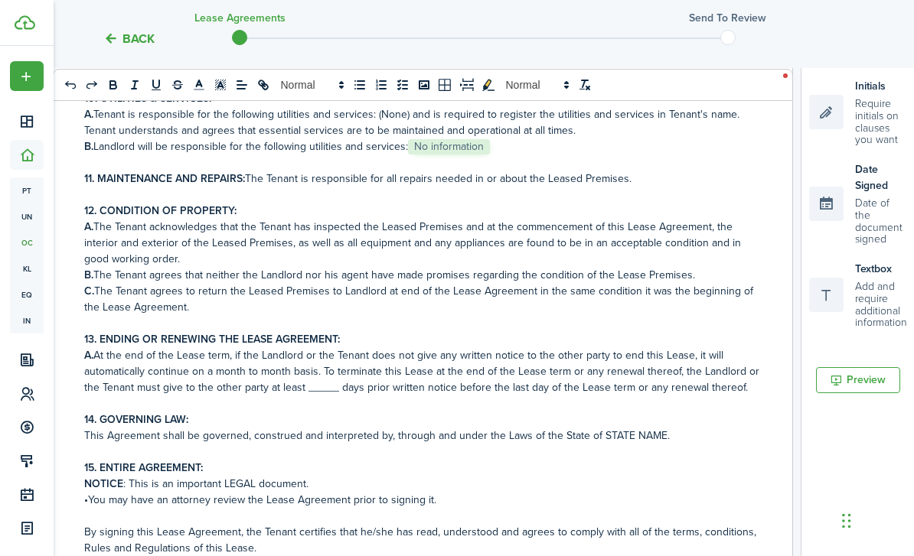
scroll to position [732, 0]
click at [514, 154] on p "B. Landlord will be responsible for the following utilities and services: ﻿ No …" at bounding box center [422, 146] width 677 height 16
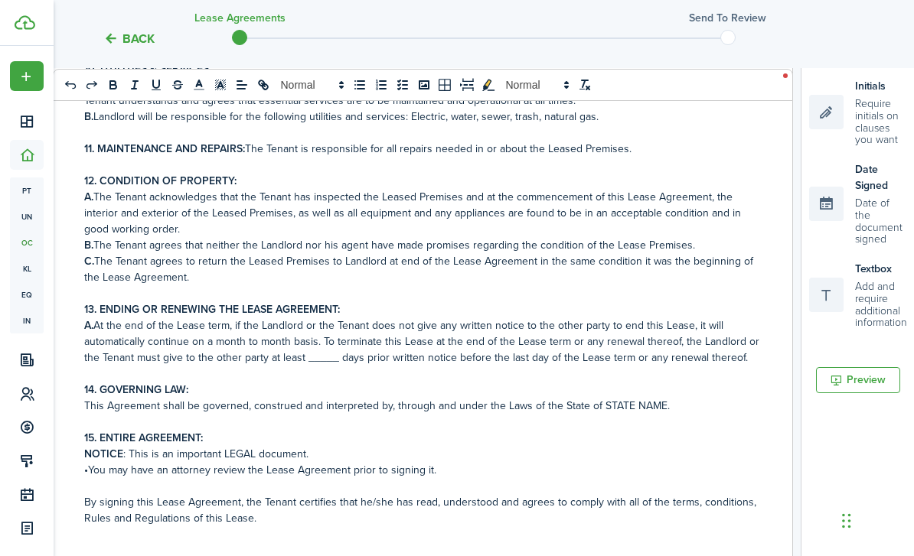
scroll to position [764, 0]
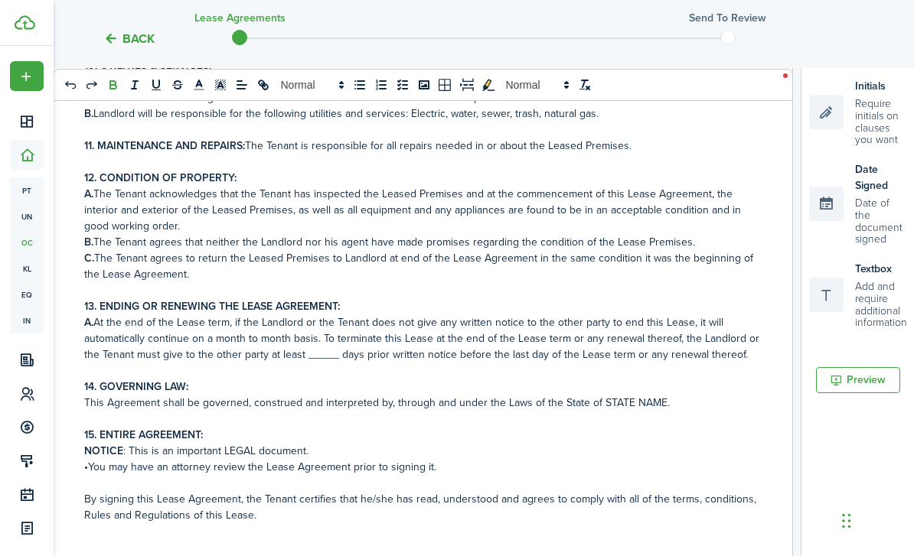
click at [367, 186] on p "12. CONDITION OF PROPERTY:" at bounding box center [422, 178] width 677 height 16
click at [387, 138] on p at bounding box center [422, 130] width 677 height 16
click at [374, 154] on p "11. MAINTENANCE AND REPAIRS: The Tenant is responsible for all repairs needed i…" at bounding box center [422, 146] width 677 height 16
click at [706, 154] on p "11. MAINTENANCE AND REPAIRS: The Tenant is responsible to notify landlord of al…" at bounding box center [422, 146] width 677 height 16
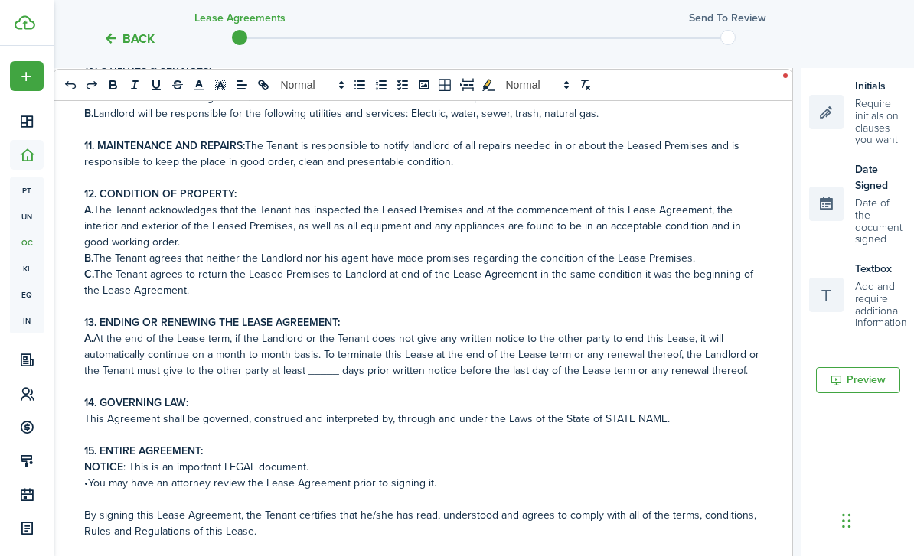
click at [340, 170] on p "11. MAINTENANCE AND REPAIRS: The Tenant is responsible to notify landlord of al…" at bounding box center [422, 154] width 677 height 32
click at [562, 170] on p "11. MAINTENANCE AND REPAIRS: The Tenant is responsible to notify landlord of al…" at bounding box center [422, 154] width 677 height 32
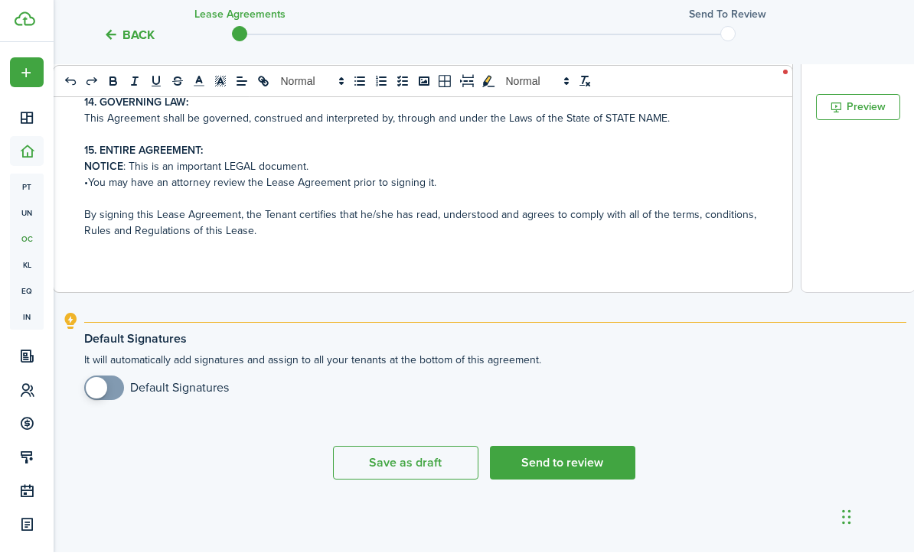
scroll to position [797, 0]
checkbox input "true"
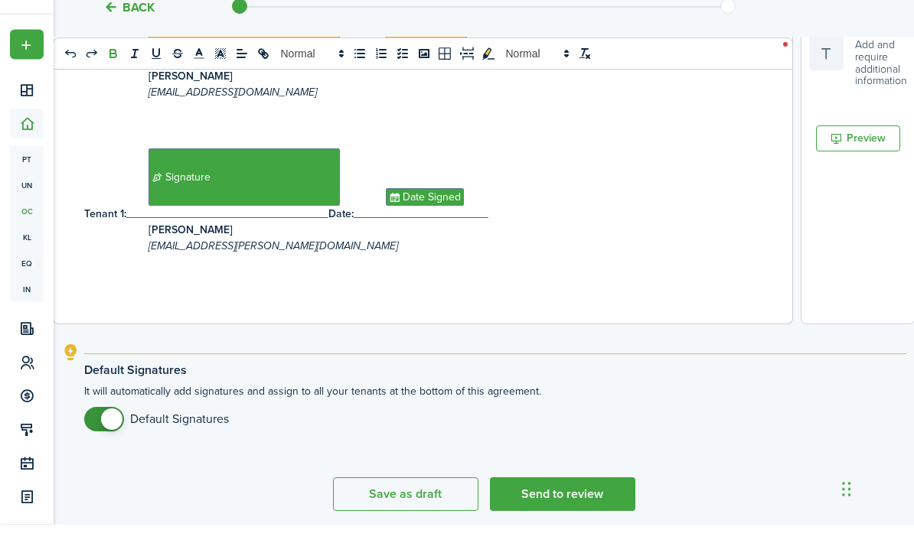
scroll to position [576, 0]
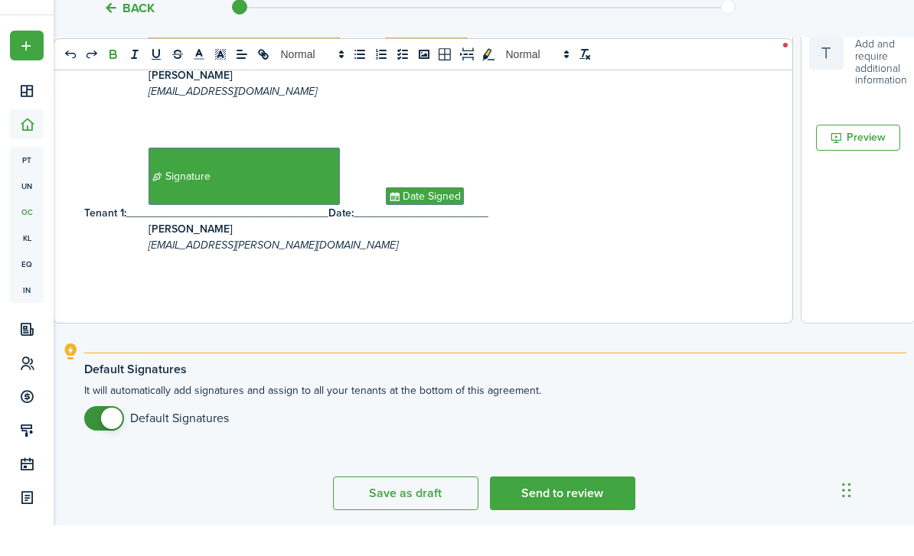
click at [587, 507] on button "Send to review" at bounding box center [562, 524] width 145 height 34
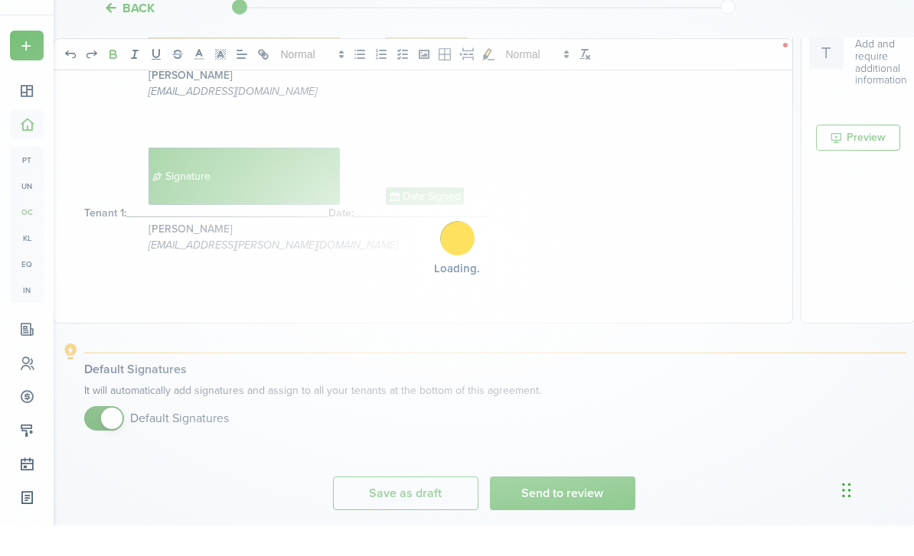
scroll to position [585, 0]
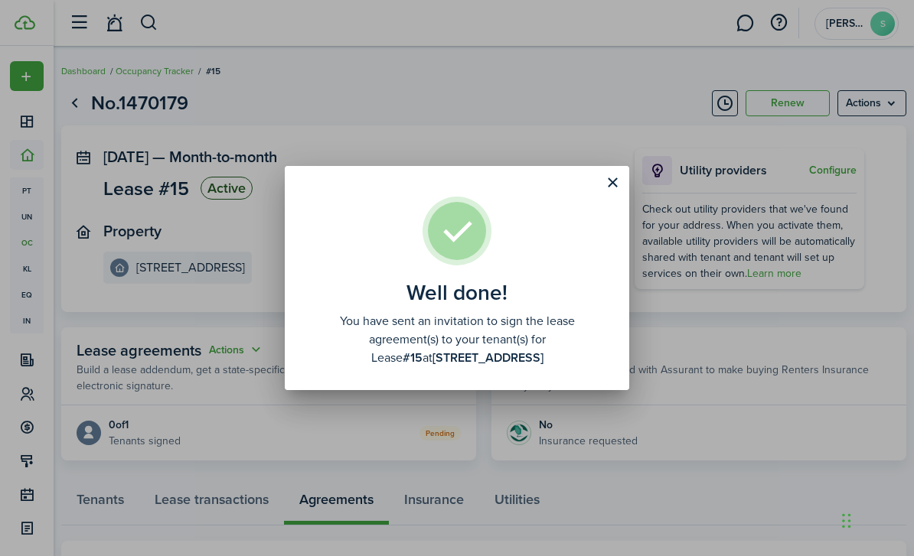
click at [611, 189] on button "Close modal" at bounding box center [612, 183] width 26 height 26
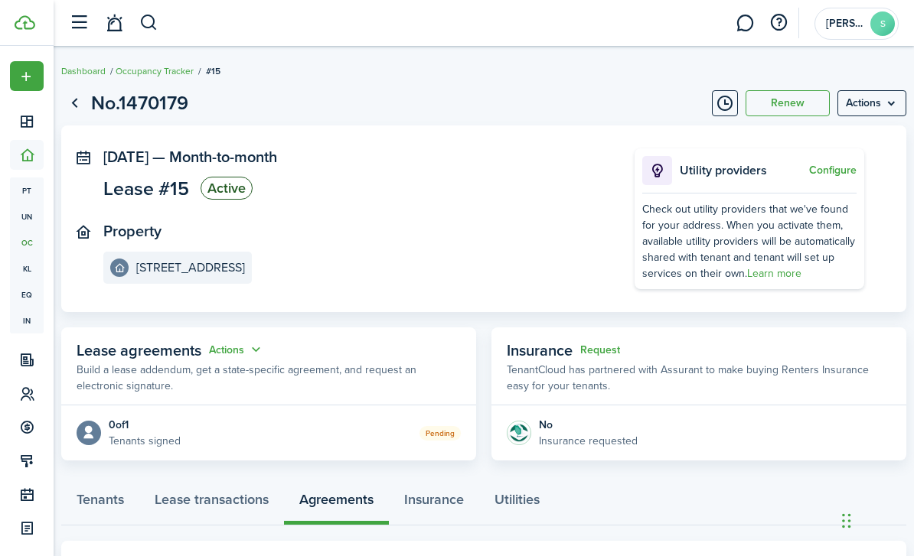
click at [33, 153] on icon at bounding box center [27, 155] width 16 height 15
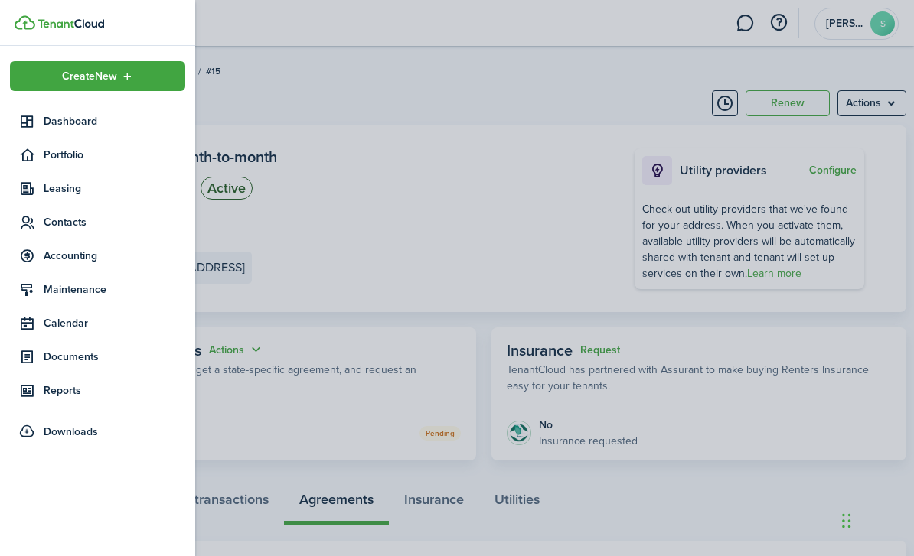
click at [60, 158] on span "Portfolio" at bounding box center [115, 155] width 142 height 16
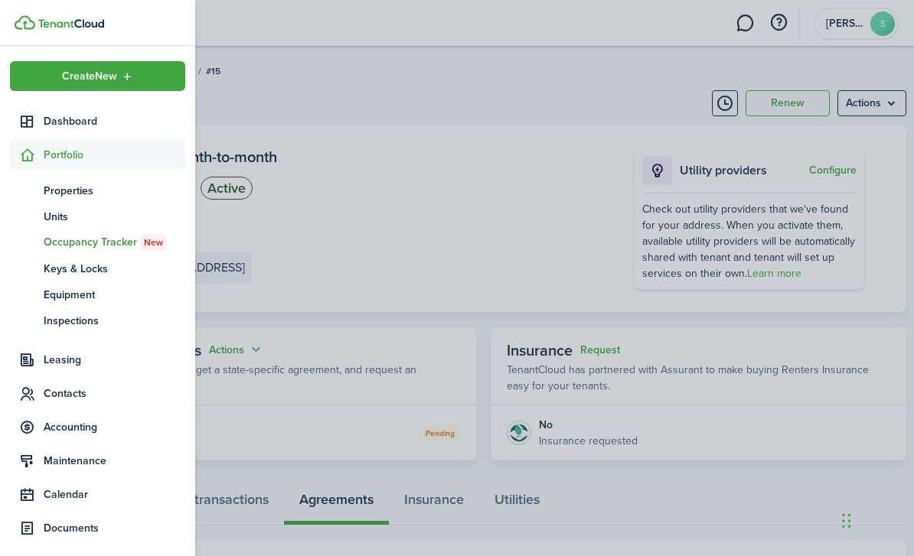
click at [64, 184] on span "Properties" at bounding box center [115, 191] width 142 height 16
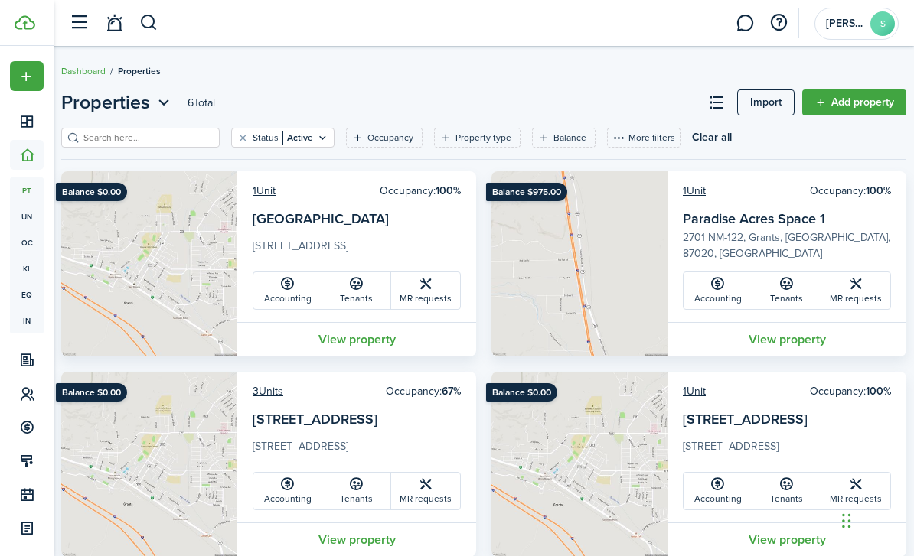
click at [834, 318] on card-additional-info "1 Unit Occupancy: 100% Paradise Acres Space 1 2701 NM-122, Grants, NM, 87020, U…" at bounding box center [786, 246] width 239 height 151
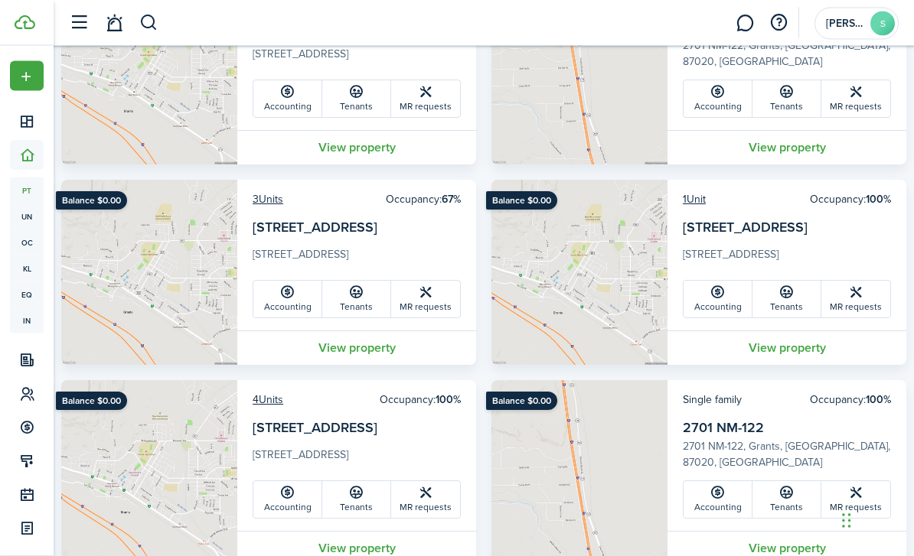
scroll to position [193, 0]
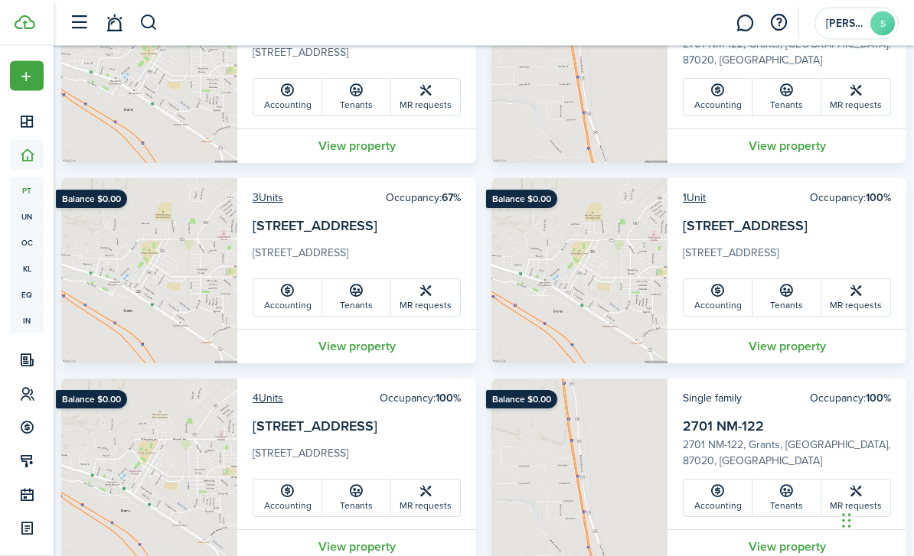
click at [403, 344] on link "View property" at bounding box center [356, 347] width 239 height 34
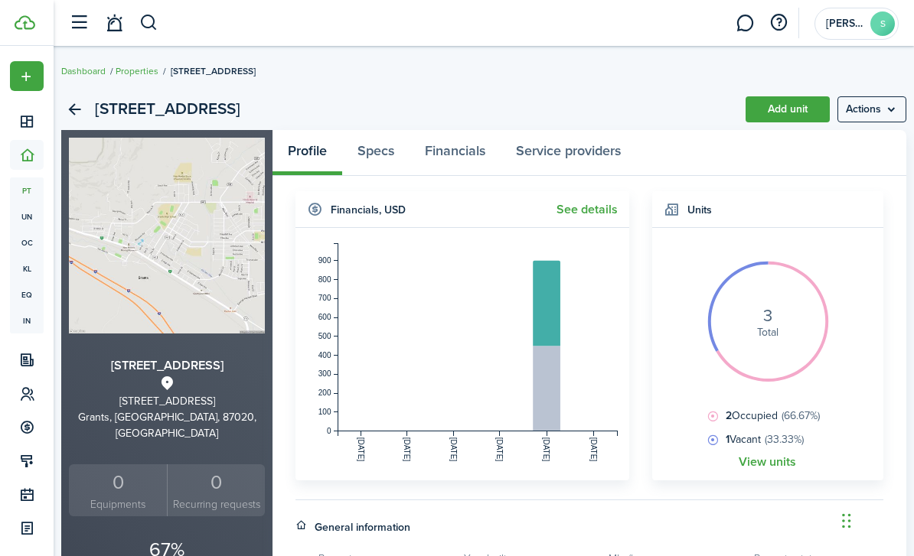
click at [886, 112] on menu-btn "Actions" at bounding box center [871, 109] width 69 height 26
click at [881, 294] on widget-body "3 Total 2 Occupied (66.67%) 1 Vacant (33.33%) View units" at bounding box center [768, 354] width 232 height 252
click at [767, 468] on link "View units" at bounding box center [766, 462] width 57 height 14
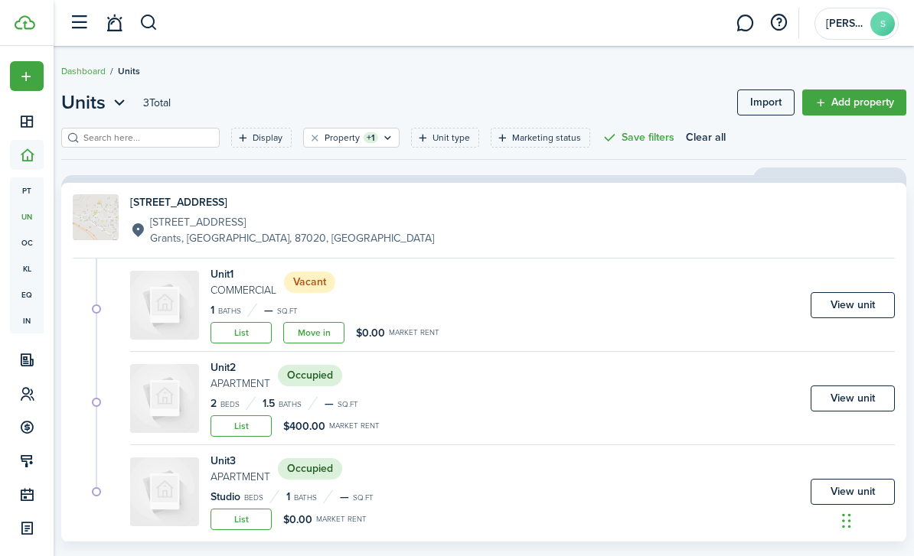
scroll to position [31, 0]
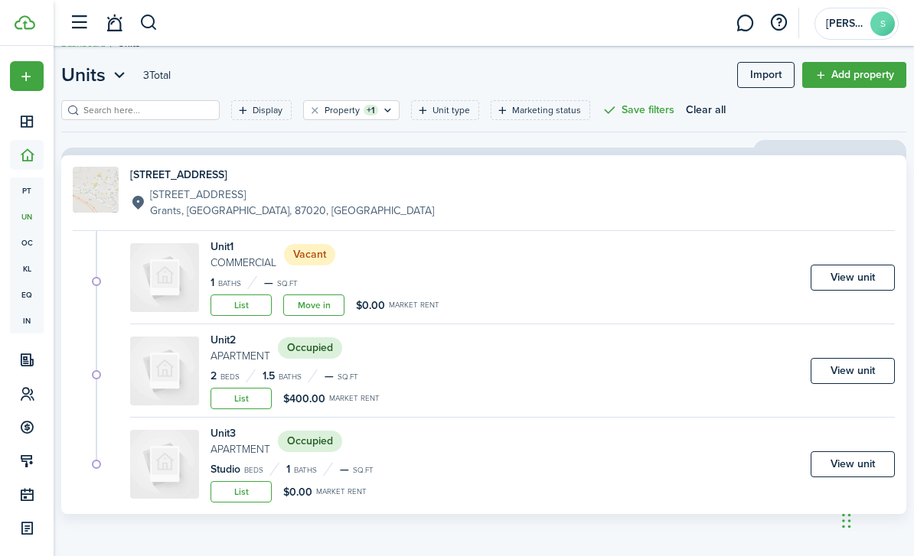
click at [330, 308] on link "Move in" at bounding box center [313, 305] width 61 height 21
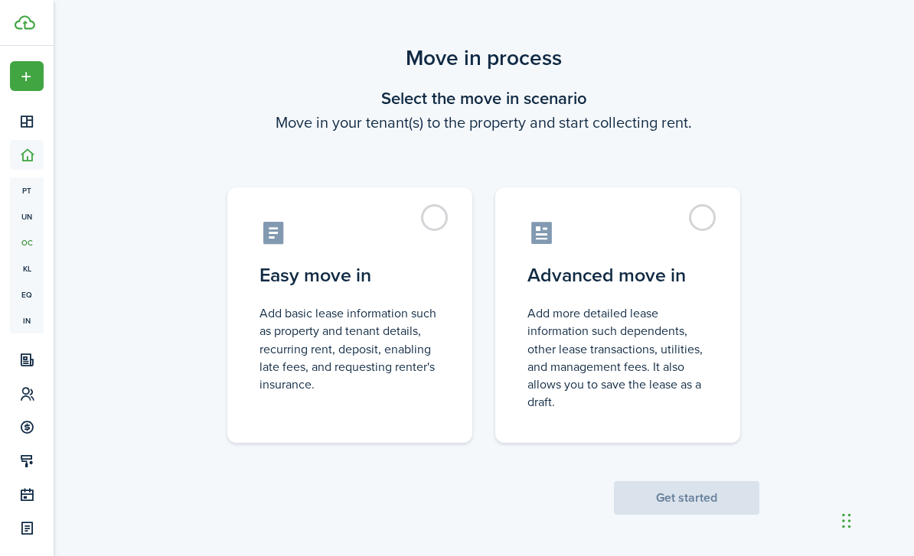
click at [709, 497] on span "Get started" at bounding box center [686, 498] width 145 height 16
click at [438, 227] on label "Easy move in Add basic lease information such as property and tenant details, r…" at bounding box center [349, 315] width 245 height 256
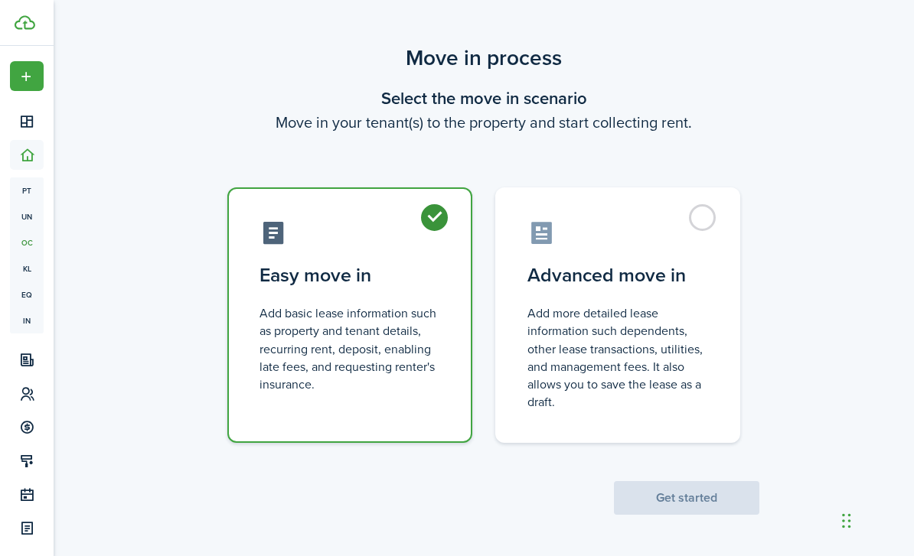
radio input "true"
click at [708, 493] on button "Get started" at bounding box center [686, 498] width 145 height 34
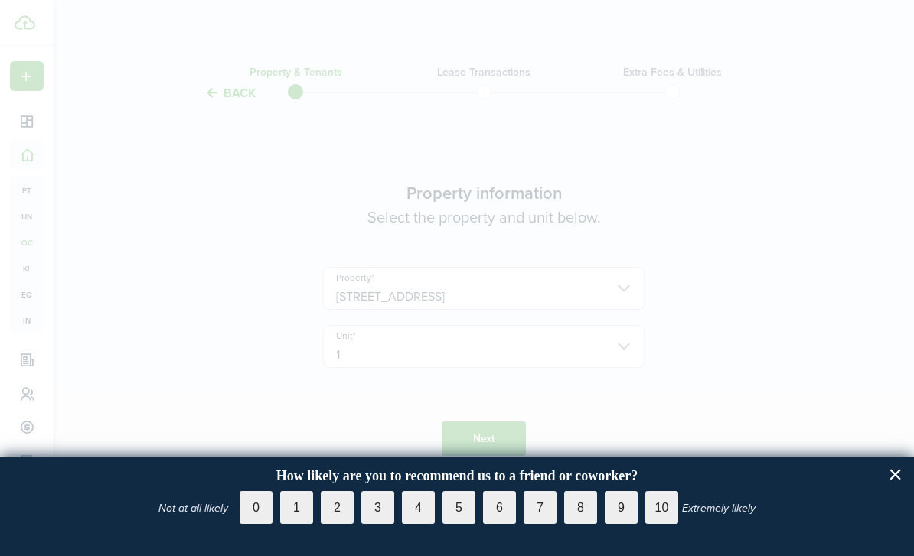
click at [894, 484] on button "×" at bounding box center [895, 474] width 15 height 24
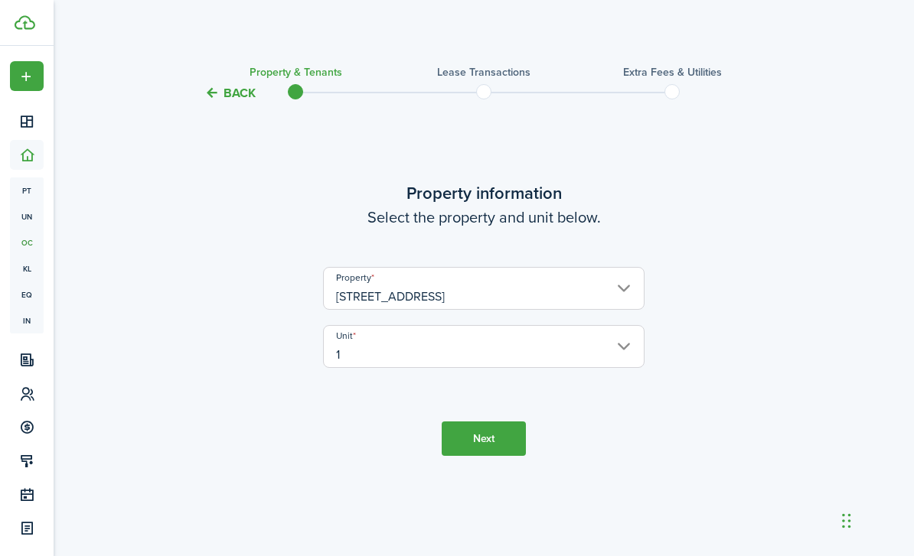
click at [620, 368] on input "1" at bounding box center [483, 346] width 321 height 43
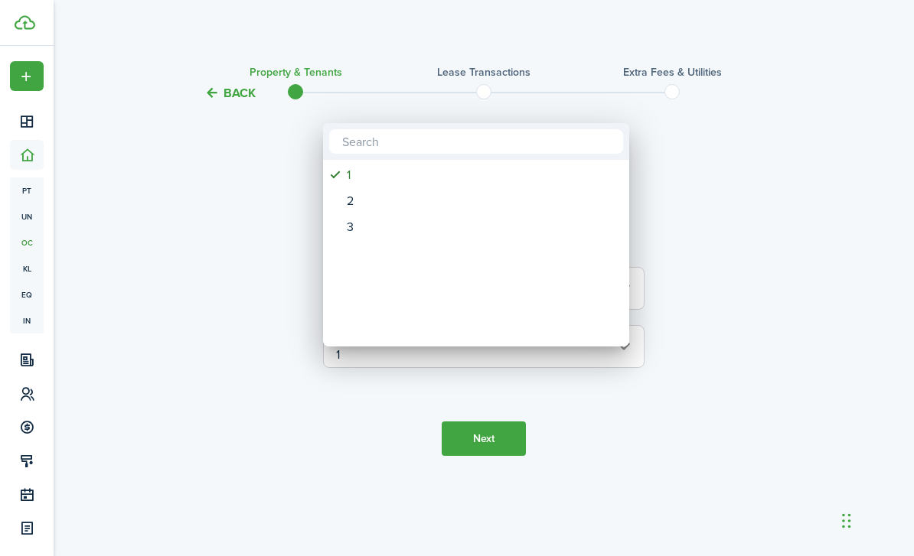
scroll to position [11, 0]
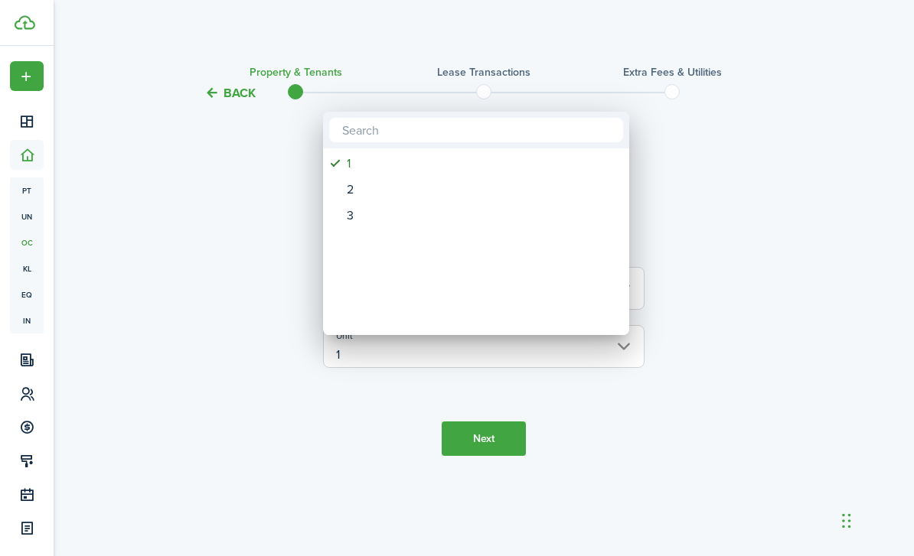
click at [670, 441] on div at bounding box center [457, 278] width 1158 height 801
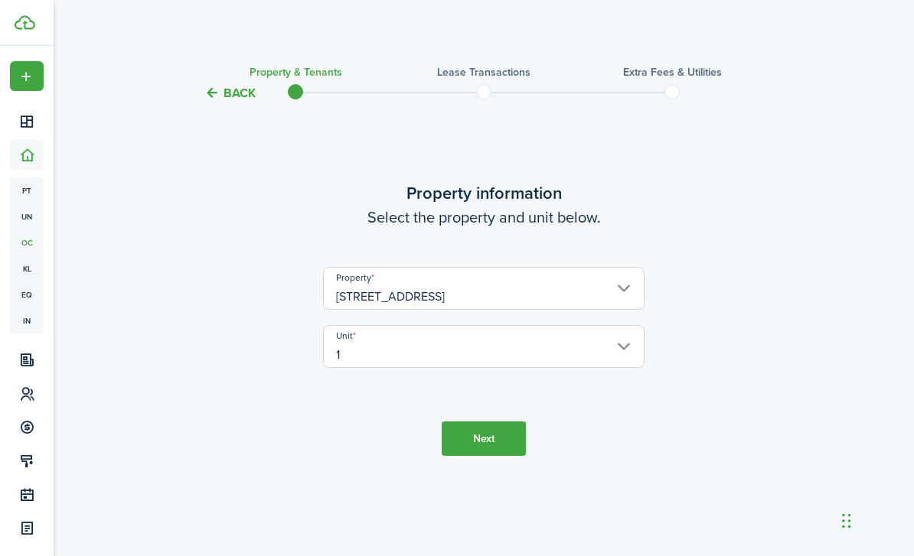
click at [501, 439] on button "Next" at bounding box center [483, 439] width 84 height 34
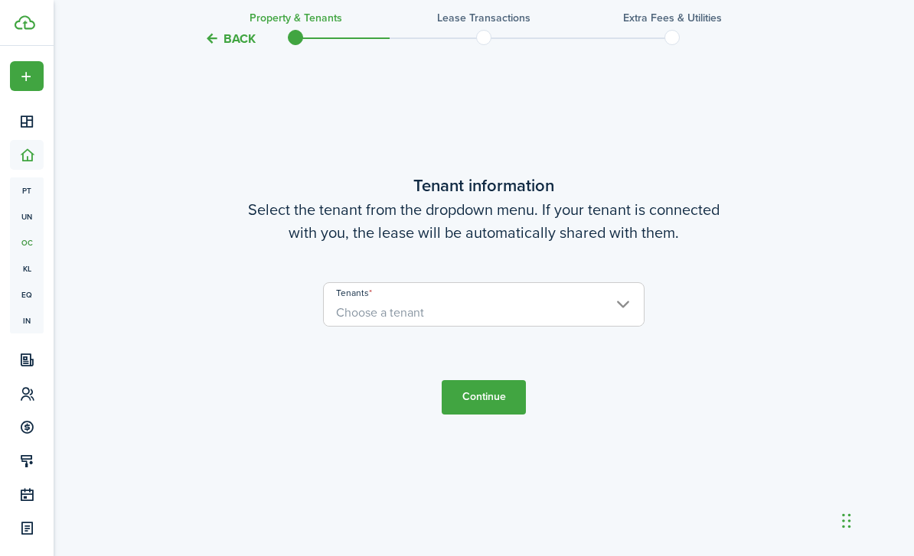
scroll to position [503, 0]
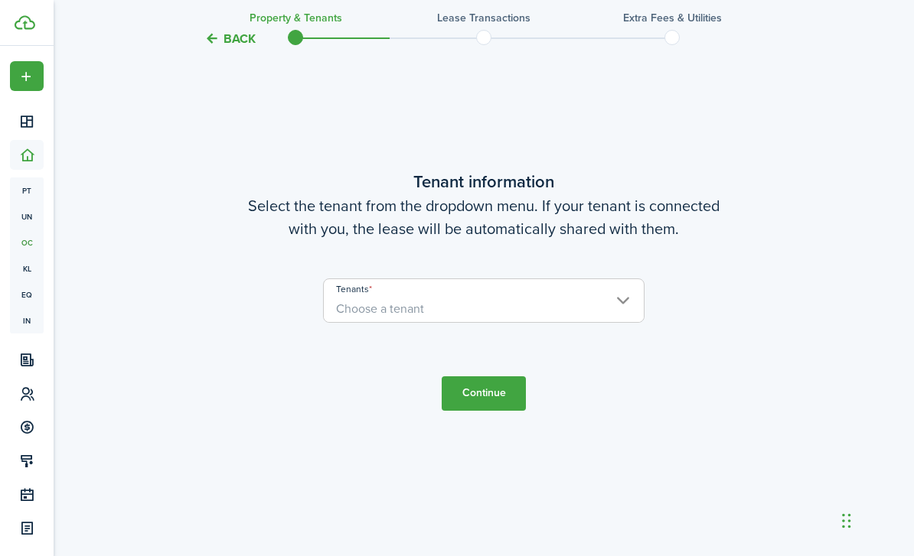
click at [621, 298] on input "Tenants" at bounding box center [484, 288] width 320 height 18
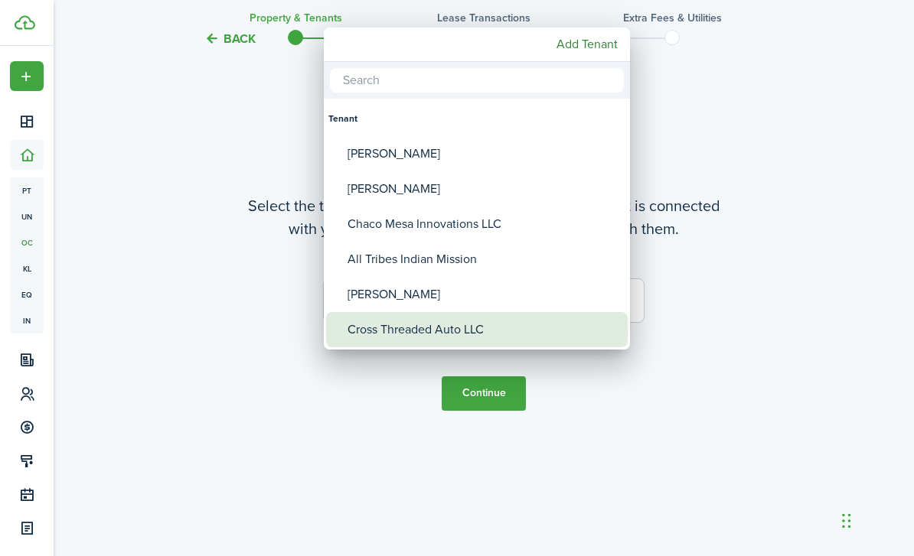
click at [462, 328] on div "Cross Threaded Auto LLC" at bounding box center [482, 329] width 271 height 35
type input "Cross Threaded Auto LLC"
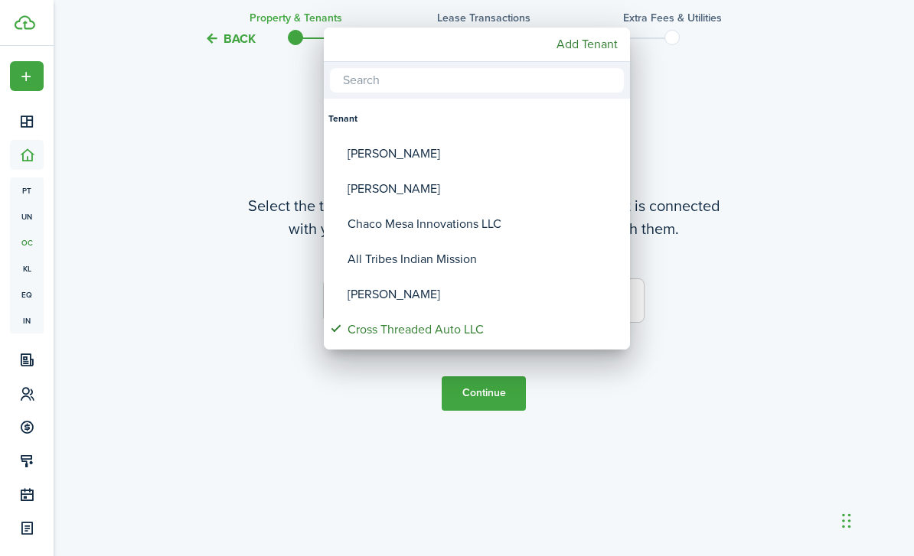
click at [503, 468] on div at bounding box center [457, 278] width 1158 height 801
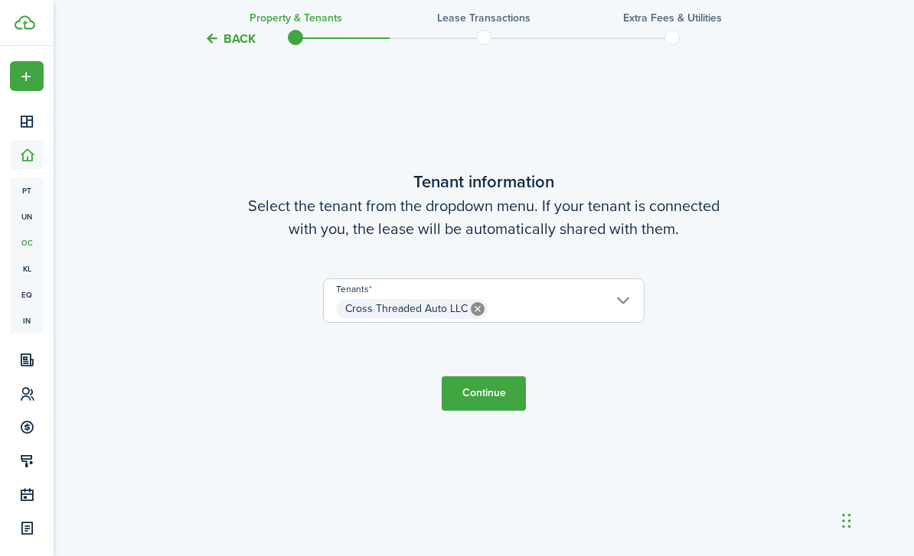
click at [507, 411] on button "Continue" at bounding box center [483, 393] width 84 height 34
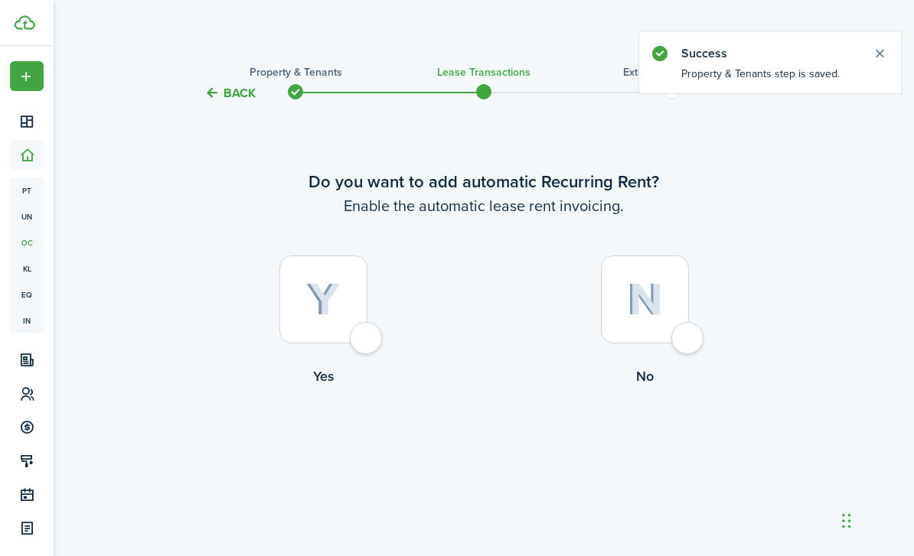
click at [358, 344] on div at bounding box center [323, 300] width 88 height 88
radio input "true"
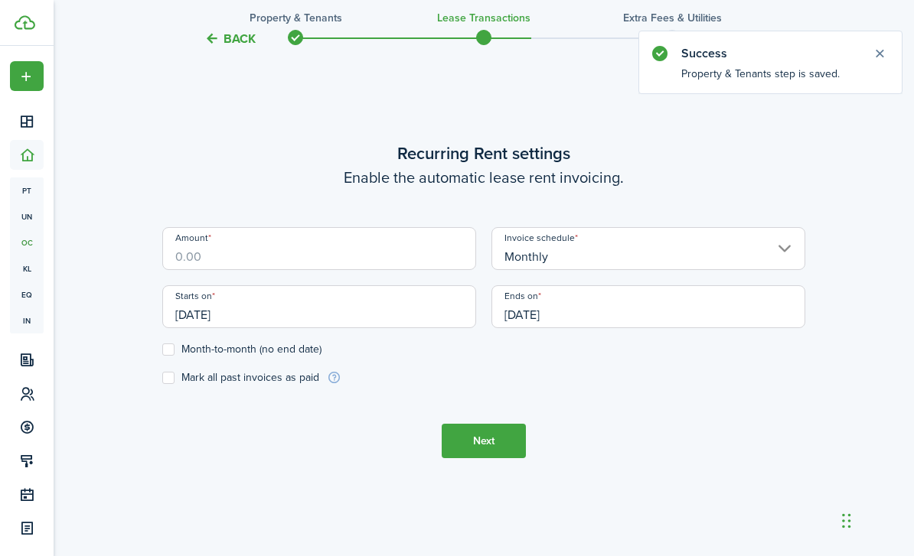
scroll to position [503, 0]
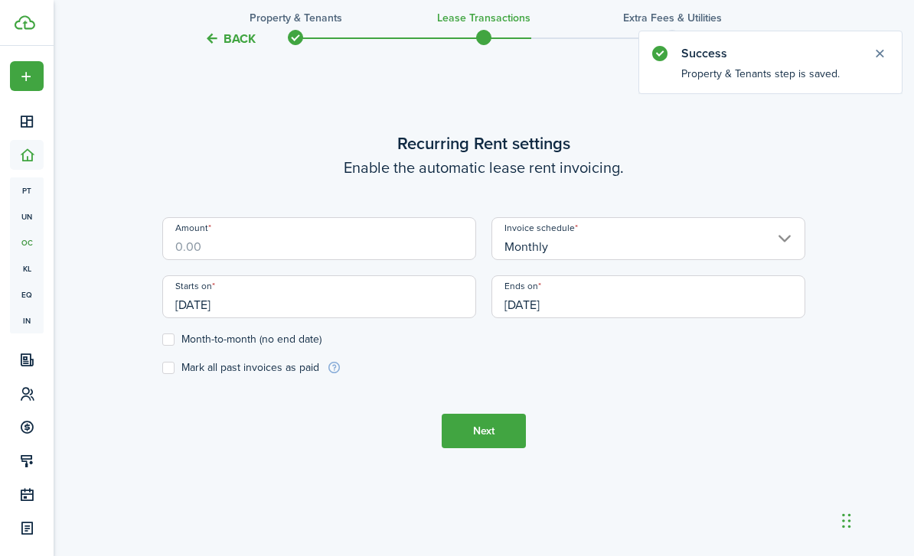
click at [402, 275] on div "Amount" at bounding box center [319, 246] width 329 height 58
click at [406, 260] on input "Amount" at bounding box center [319, 238] width 314 height 43
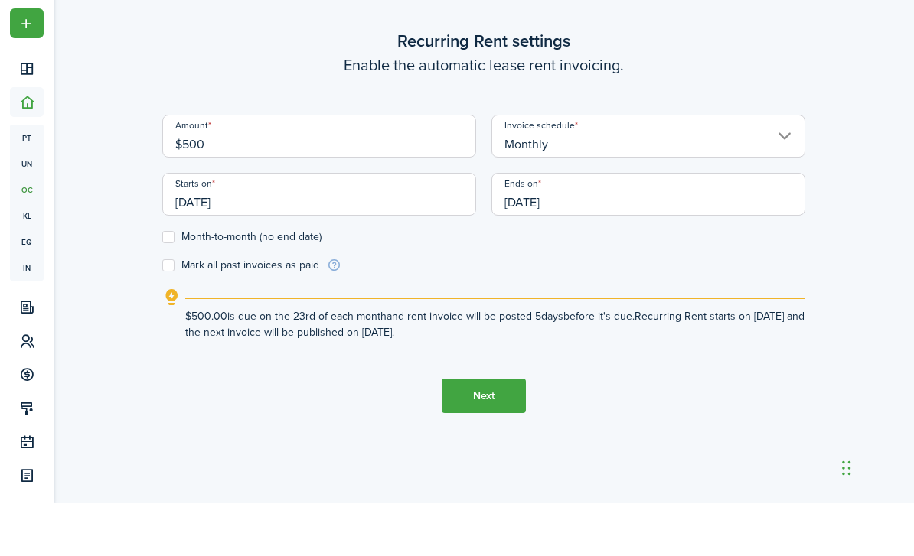
scroll to position [529, 0]
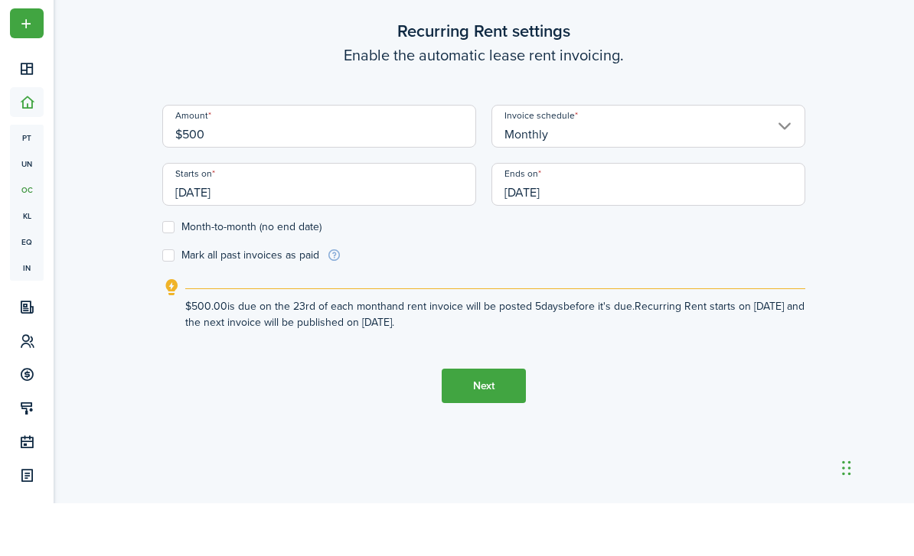
click at [235, 252] on input "[DATE]" at bounding box center [319, 237] width 314 height 43
type input "$500.00"
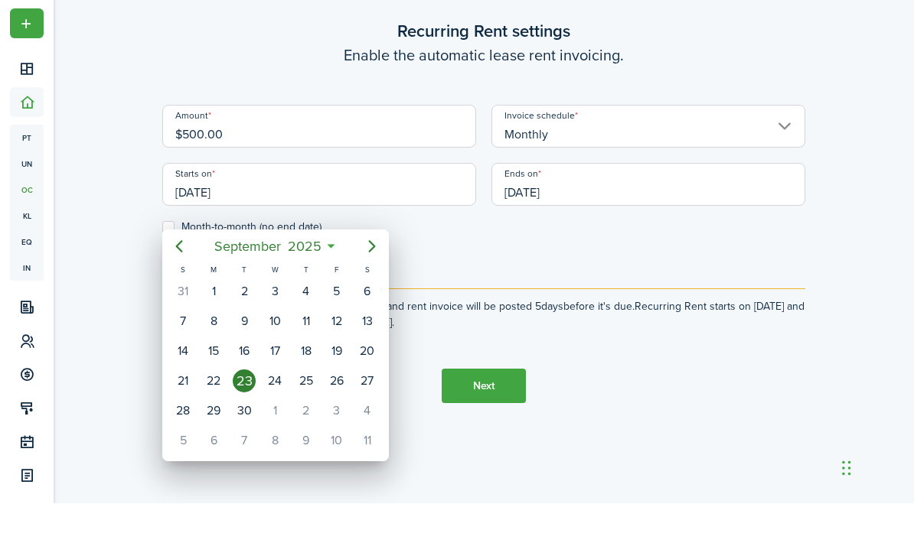
scroll to position [581, 0]
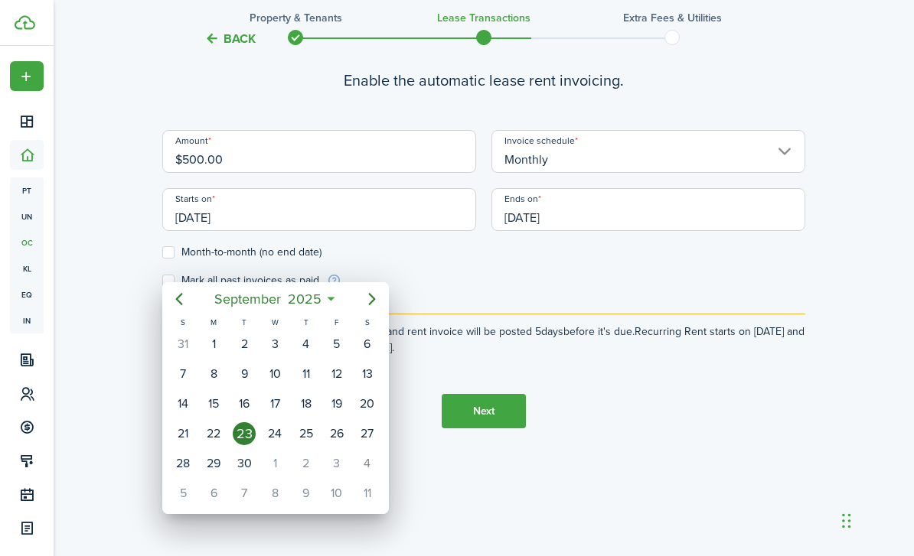
click at [244, 301] on span "September" at bounding box center [246, 299] width 73 height 28
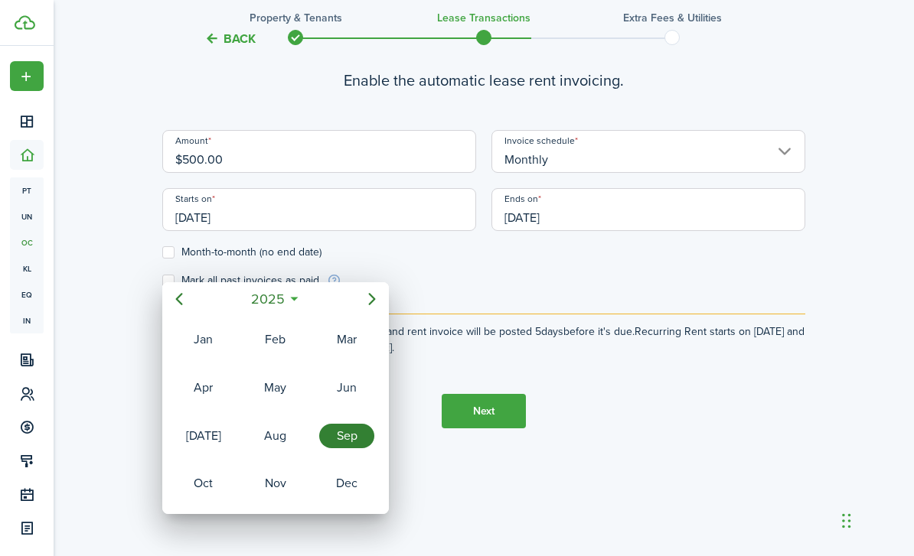
click at [202, 334] on div "Jan" at bounding box center [203, 339] width 55 height 24
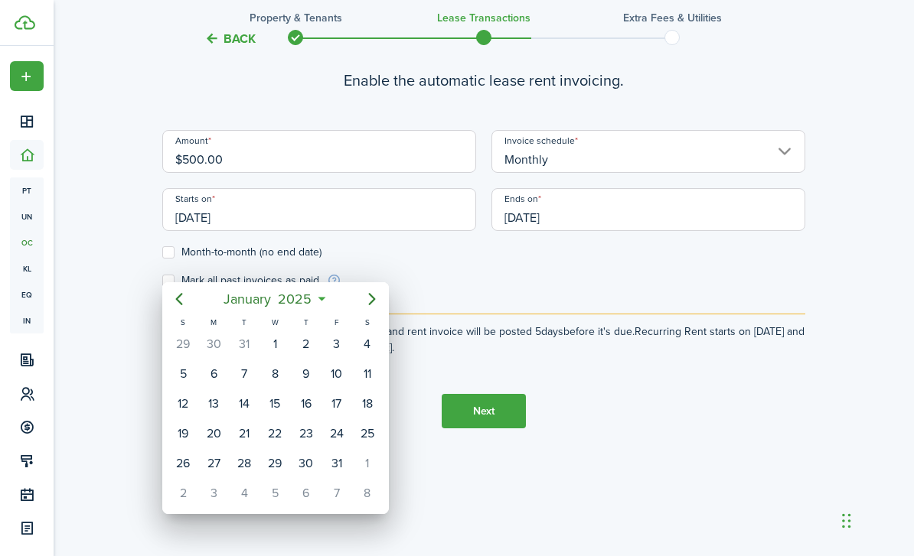
click at [273, 338] on div "1" at bounding box center [274, 344] width 23 height 23
type input "[DATE]"
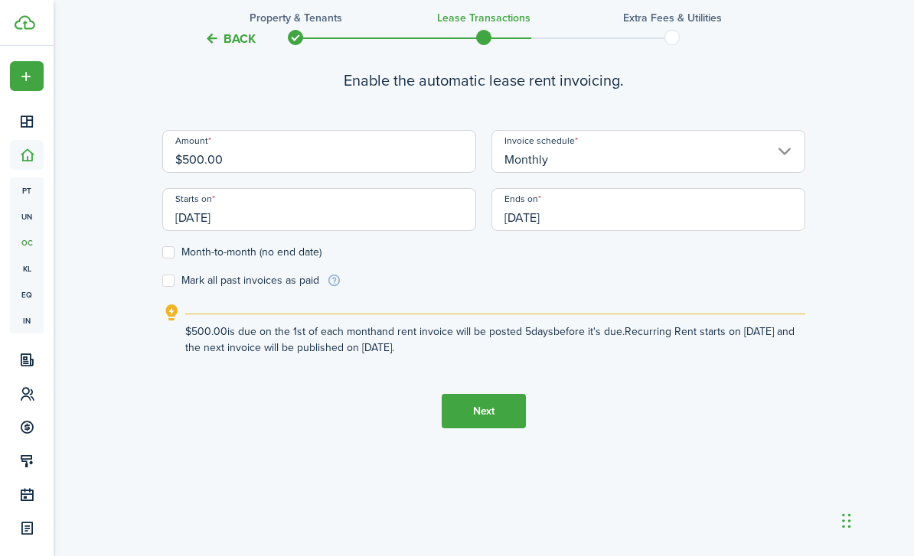
click at [627, 231] on input "[DATE]" at bounding box center [648, 209] width 314 height 43
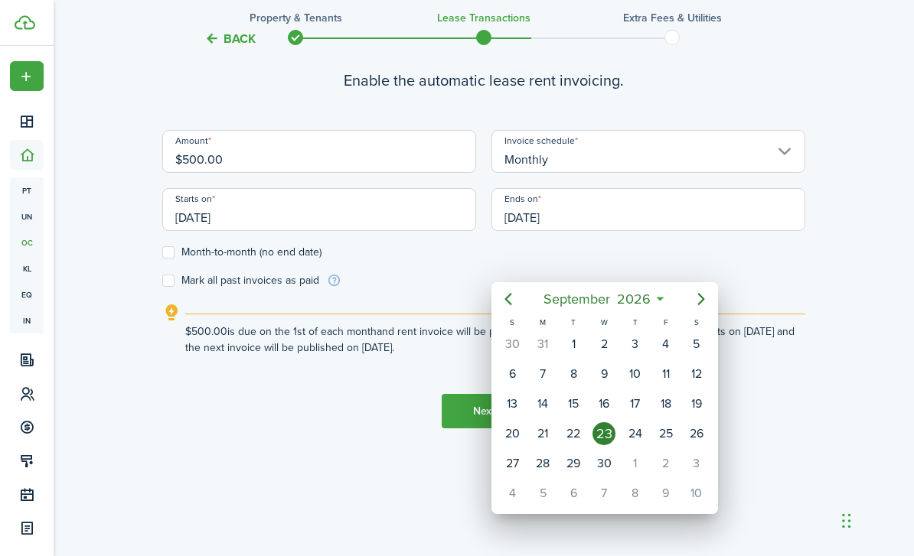
click at [577, 297] on span "September" at bounding box center [575, 299] width 73 height 28
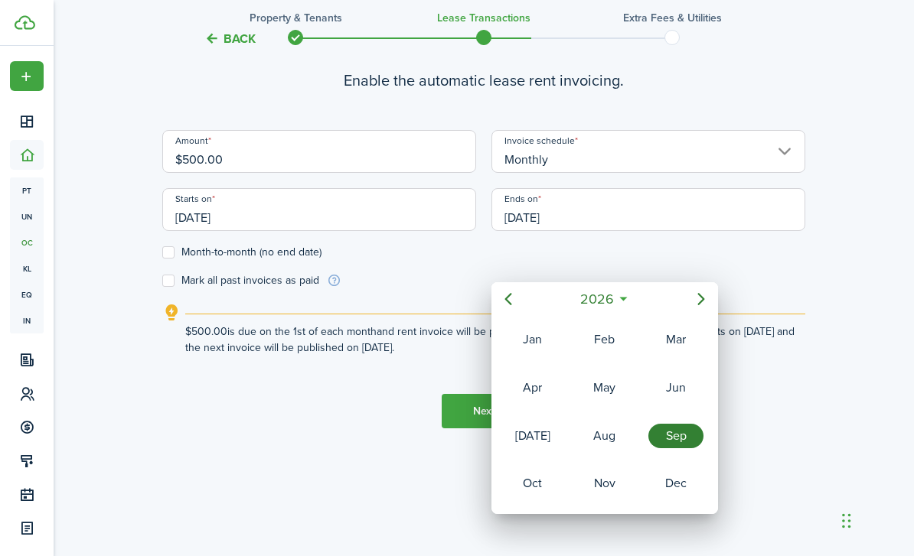
click at [538, 338] on div "Jan" at bounding box center [532, 339] width 55 height 24
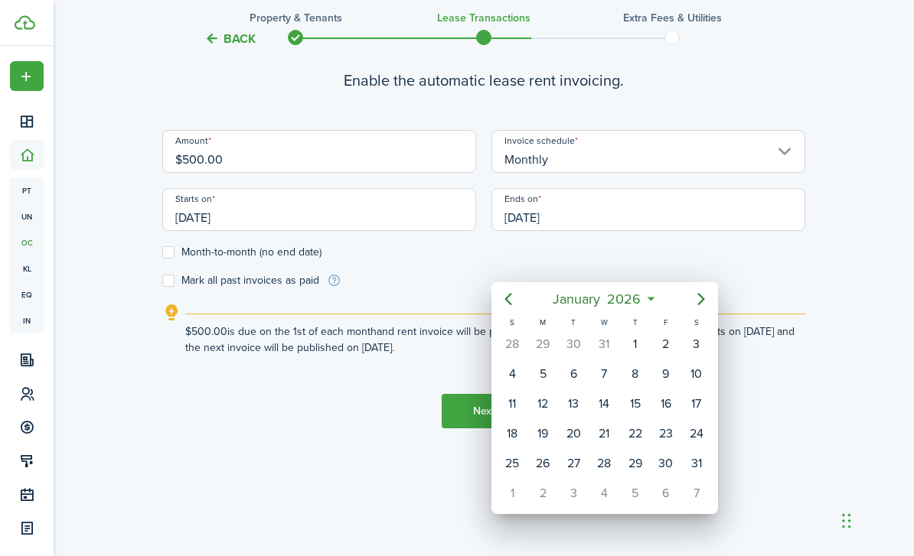
click at [634, 337] on div "1" at bounding box center [635, 344] width 23 height 23
type input "[DATE]"
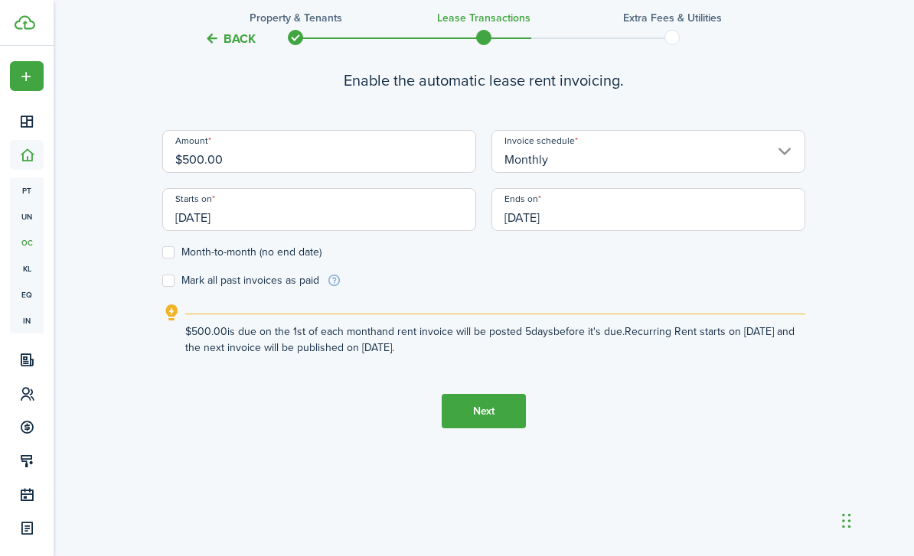
click at [168, 259] on label "Month-to-month (no end date)" at bounding box center [241, 252] width 159 height 12
click at [162, 253] on input "Month-to-month (no end date)" at bounding box center [161, 252] width 1 height 1
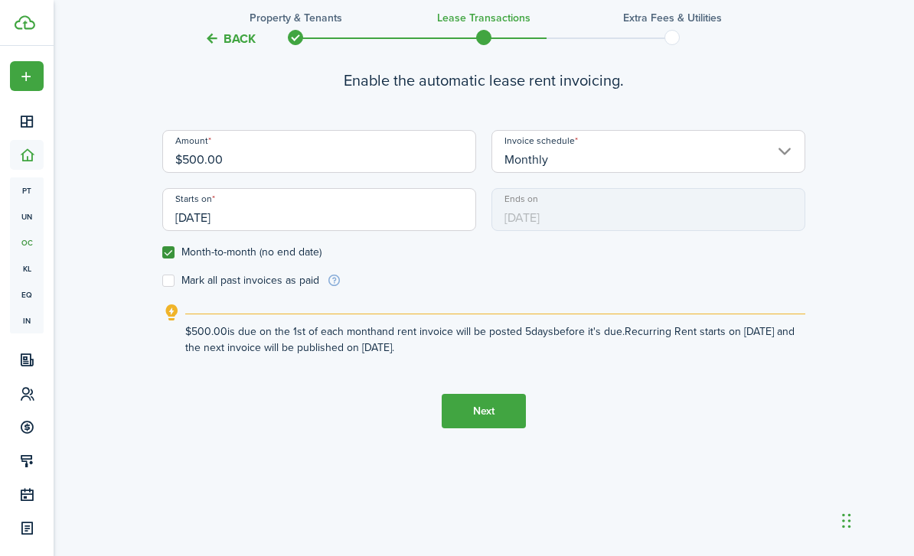
click at [185, 259] on label "Month-to-month (no end date)" at bounding box center [241, 252] width 159 height 12
click at [162, 253] on input "Month-to-month (no end date)" at bounding box center [161, 252] width 1 height 1
checkbox input "false"
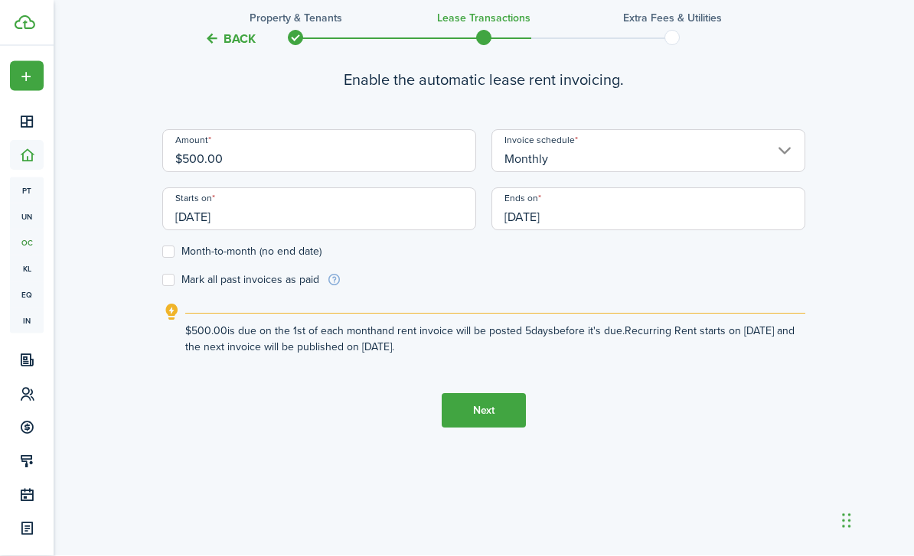
scroll to position [605, 0]
click at [485, 428] on button "Next" at bounding box center [483, 411] width 84 height 34
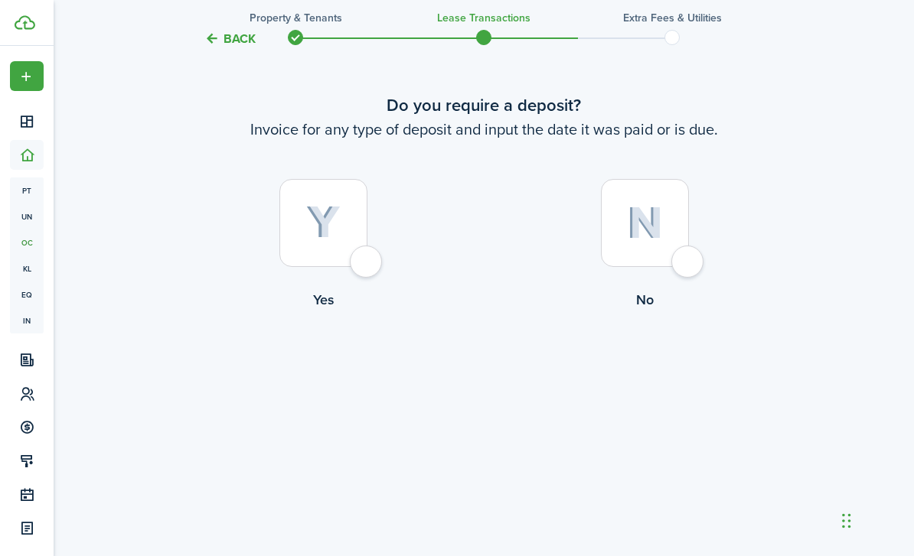
scroll to position [1108, 0]
click at [668, 266] on div at bounding box center [645, 222] width 88 height 88
radio input "true"
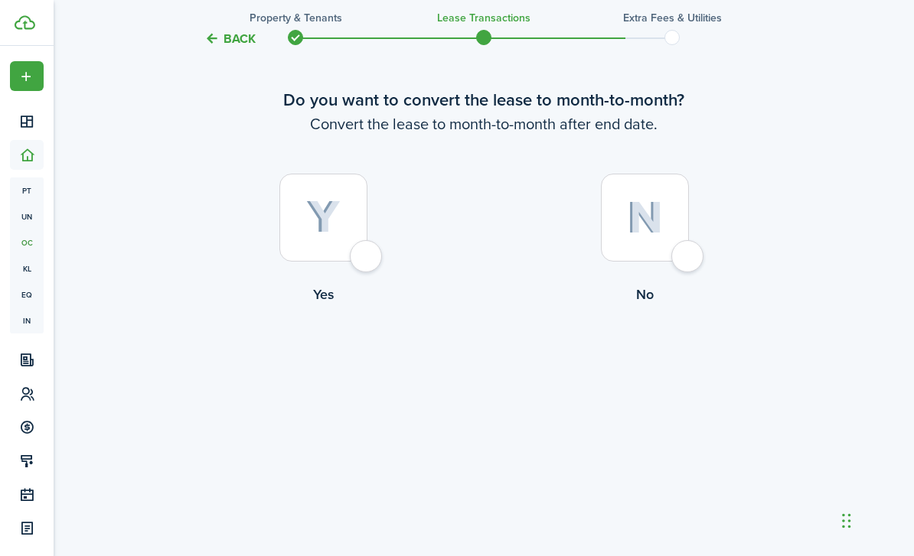
scroll to position [1713, 0]
click at [367, 262] on div at bounding box center [323, 218] width 88 height 88
radio input "true"
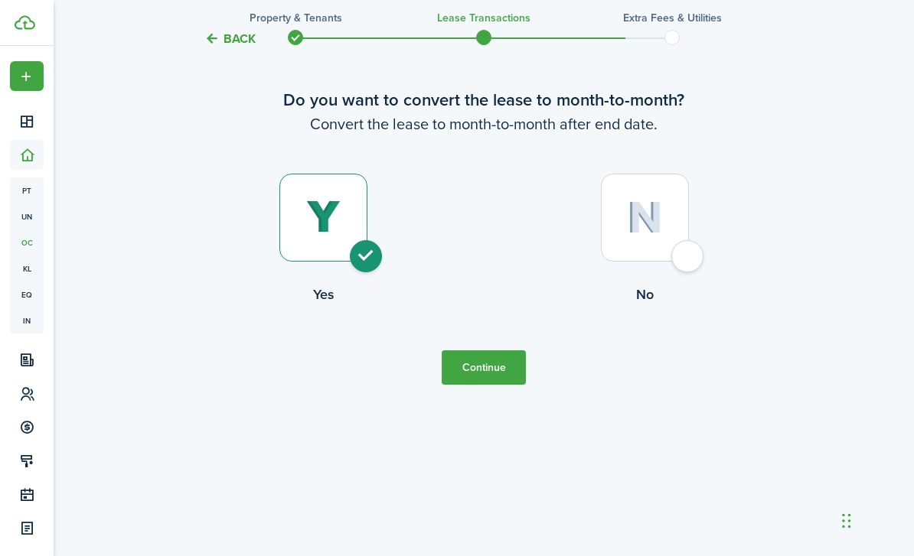
click at [509, 385] on button "Continue" at bounding box center [483, 367] width 84 height 34
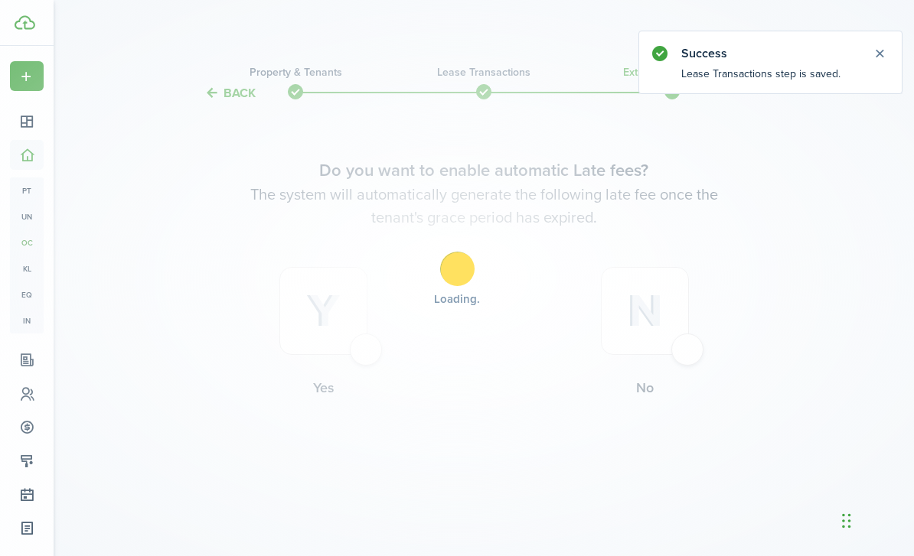
scroll to position [0, 0]
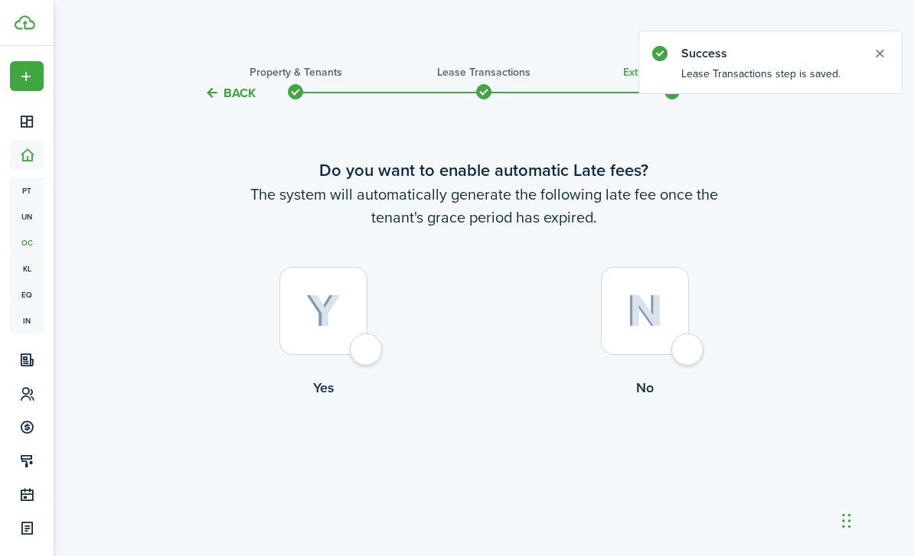
click at [686, 355] on div at bounding box center [645, 311] width 88 height 88
radio input "true"
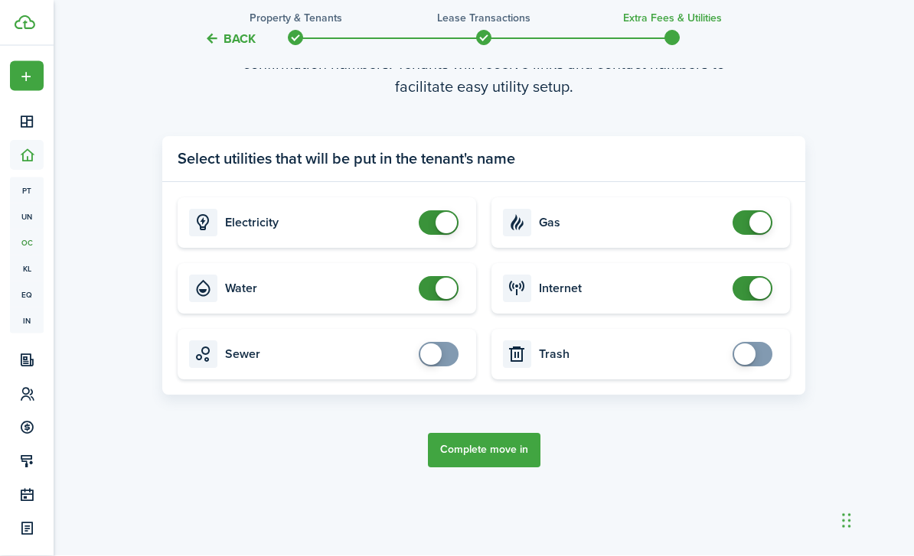
scroll to position [571, 0]
click at [513, 468] on button "Complete move in" at bounding box center [484, 451] width 112 height 34
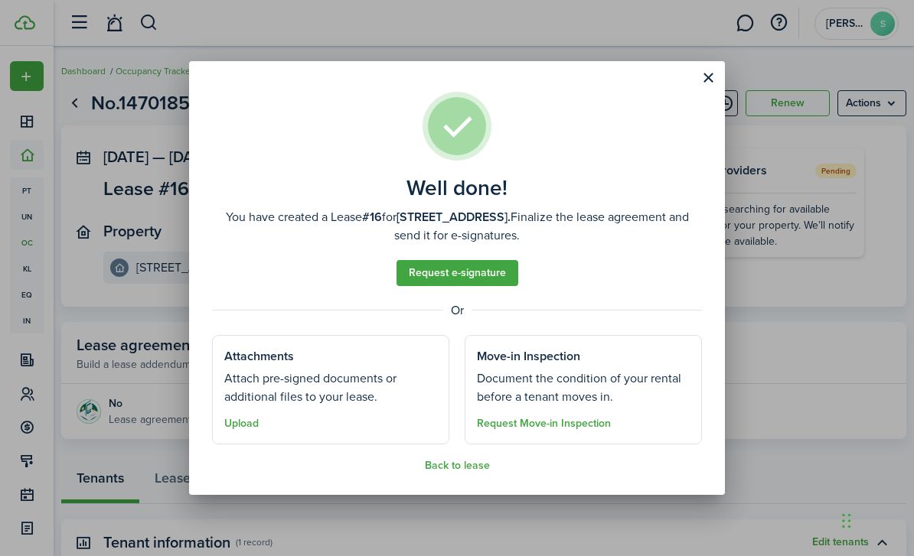
click at [463, 277] on link "Request e-signature" at bounding box center [457, 273] width 122 height 26
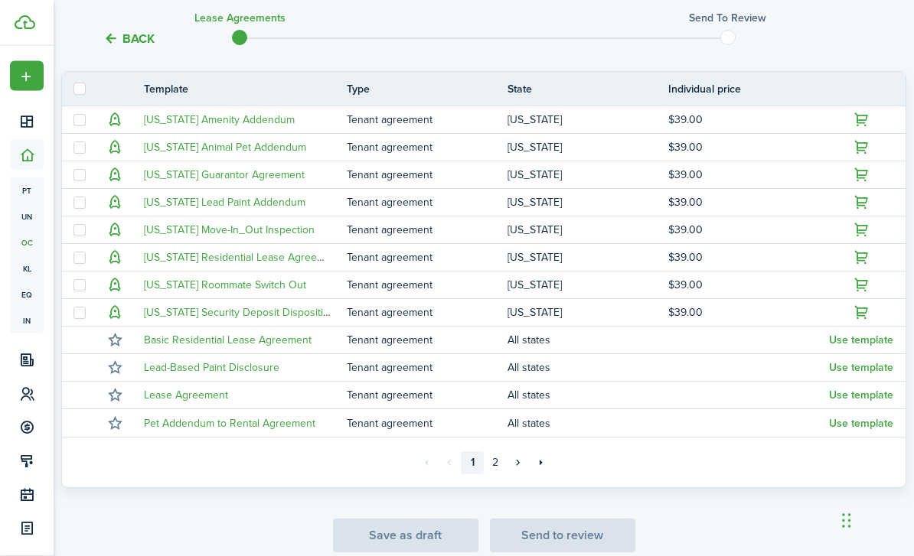
scroll to position [364, 0]
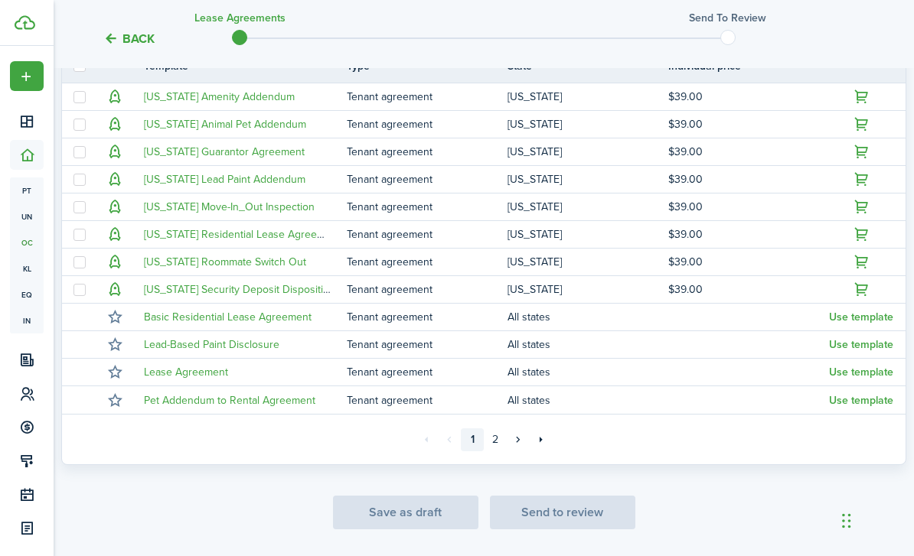
click at [872, 321] on button "Use template" at bounding box center [861, 317] width 64 height 12
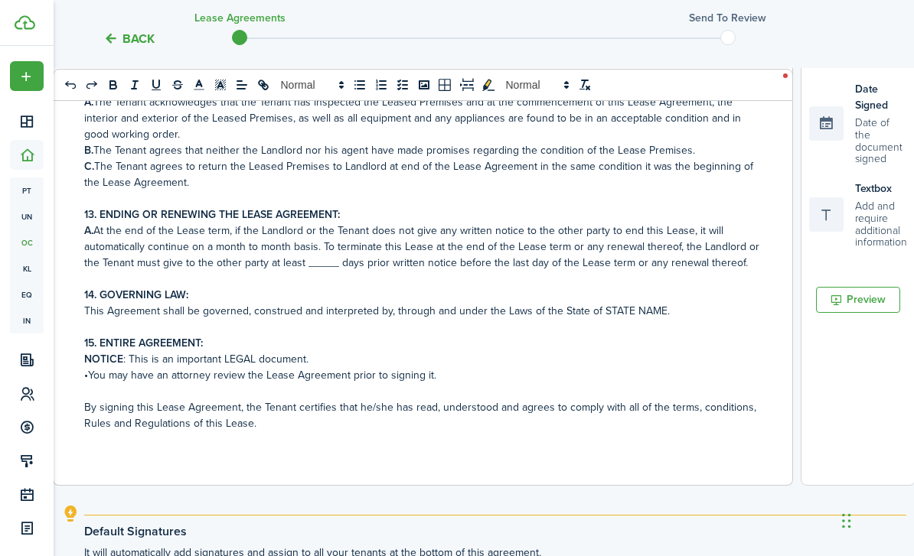
scroll to position [796, 0]
checkbox input "true"
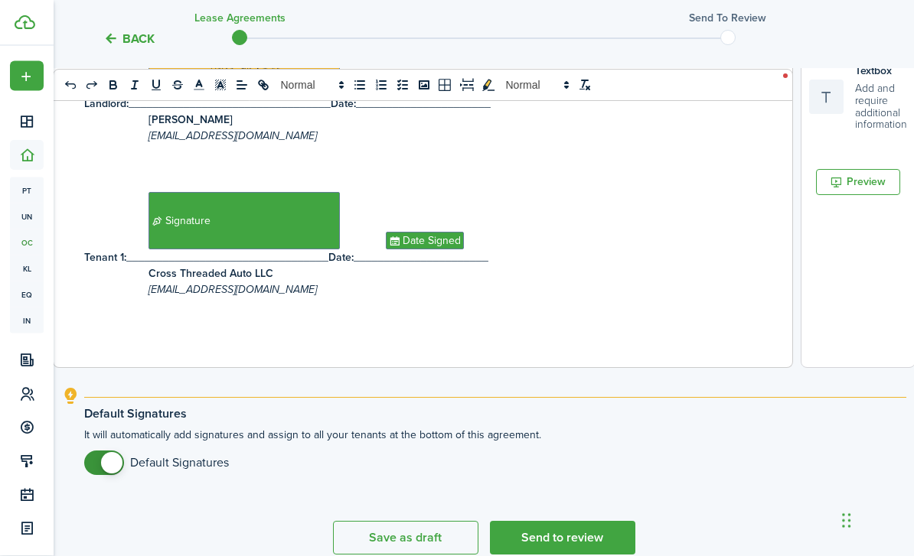
scroll to position [585, 0]
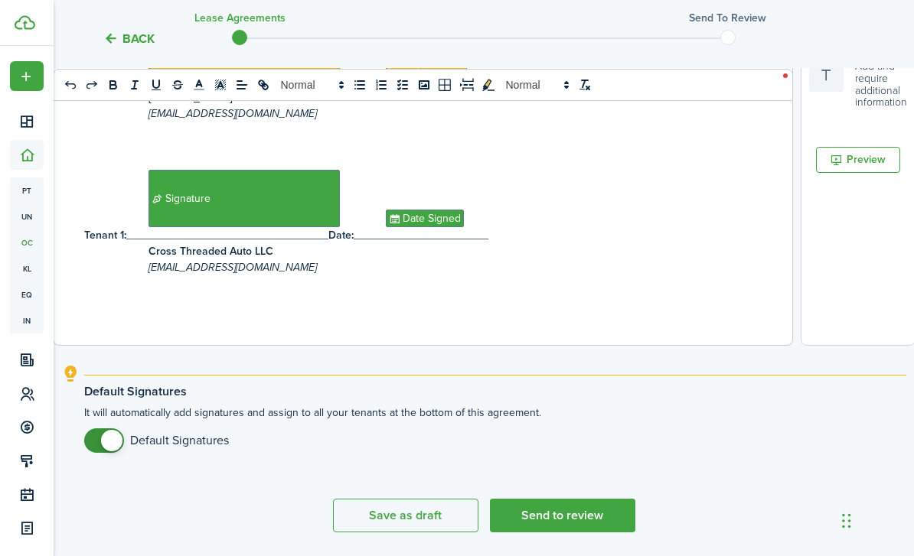
click at [601, 520] on button "Send to review" at bounding box center [562, 516] width 145 height 34
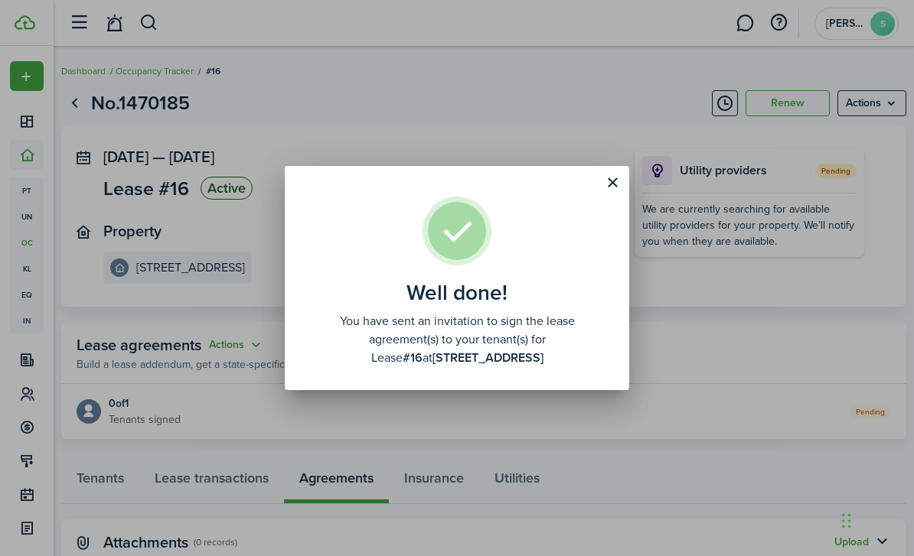
click at [607, 184] on button "Close modal" at bounding box center [612, 183] width 26 height 26
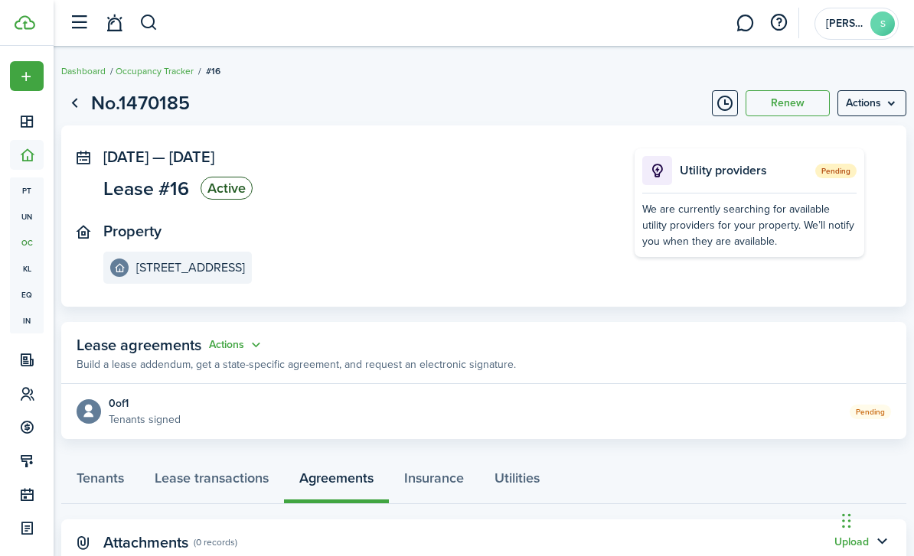
click at [31, 153] on icon at bounding box center [27, 155] width 16 height 15
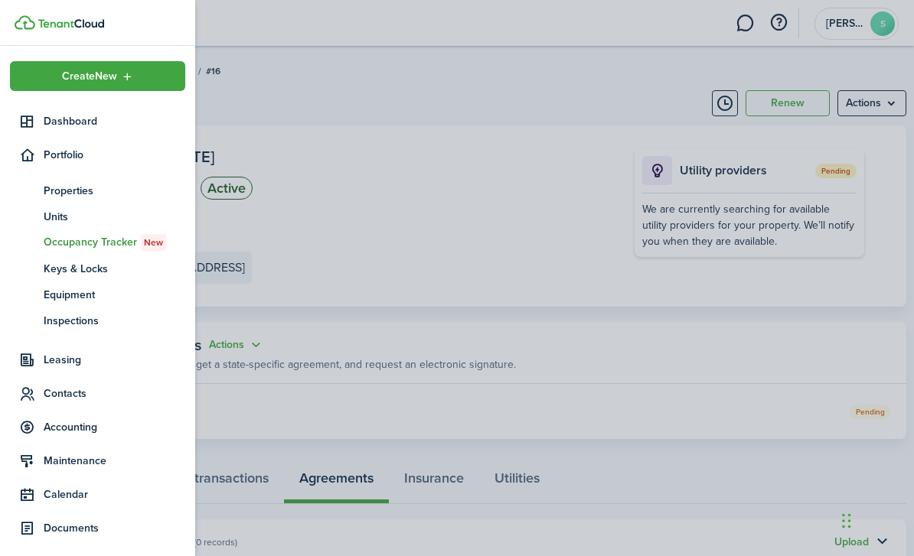
click at [21, 154] on icon at bounding box center [27, 155] width 16 height 15
click at [46, 125] on span "Dashboard" at bounding box center [115, 121] width 142 height 16
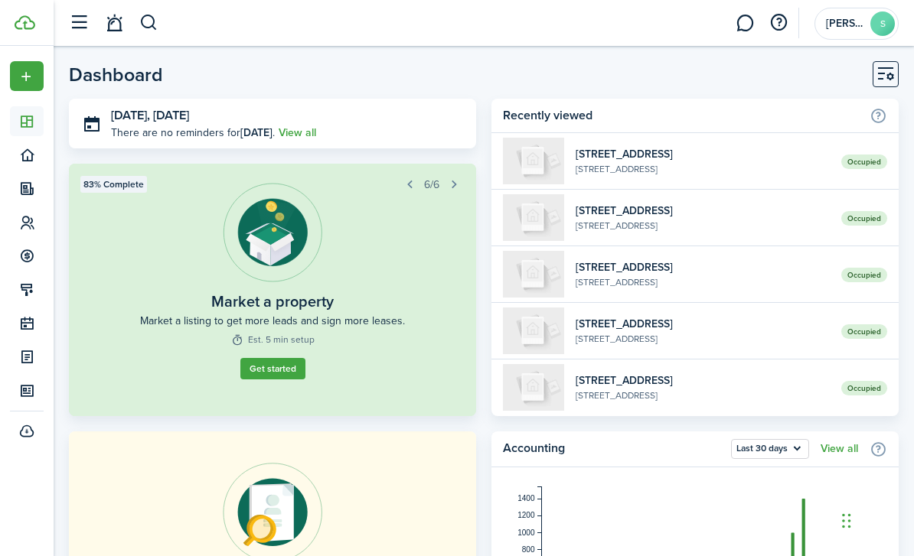
click at [780, 70] on header-page "Dashboard" at bounding box center [483, 79] width 829 height 37
click at [747, 29] on link "1" at bounding box center [744, 23] width 29 height 39
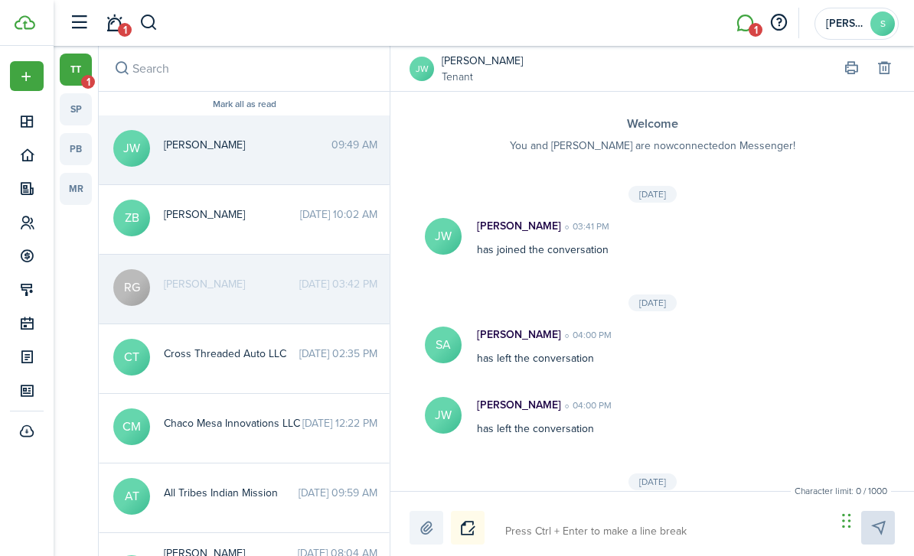
scroll to position [20, 0]
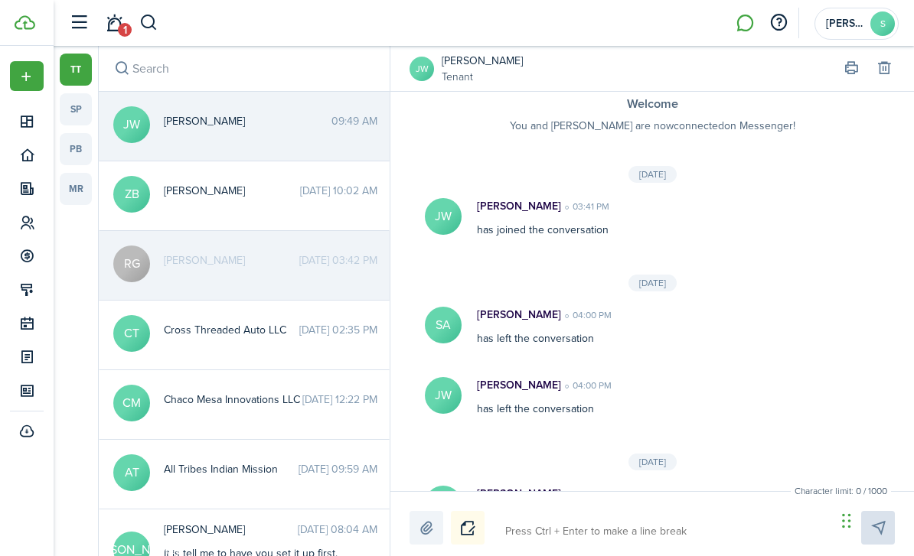
click at [121, 36] on span "1" at bounding box center [125, 30] width 14 height 14
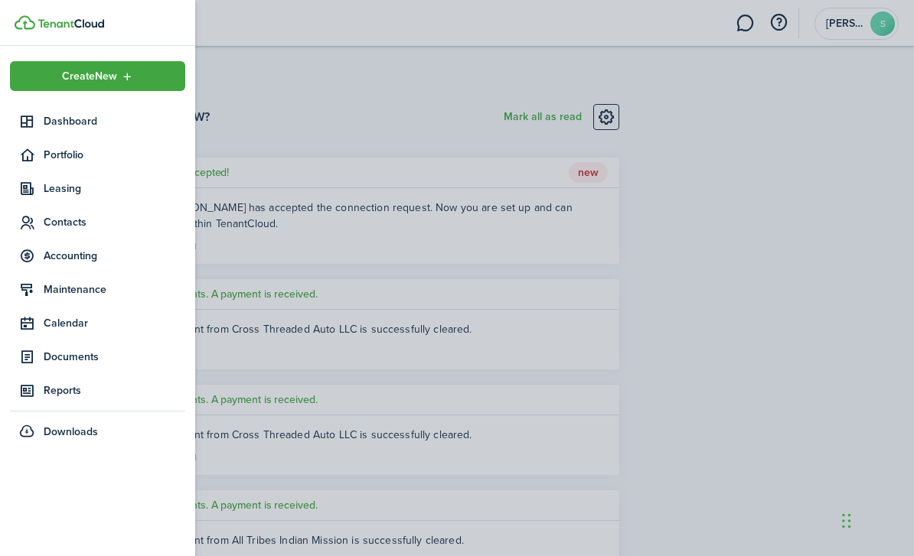
click at [27, 125] on icon at bounding box center [27, 121] width 16 height 15
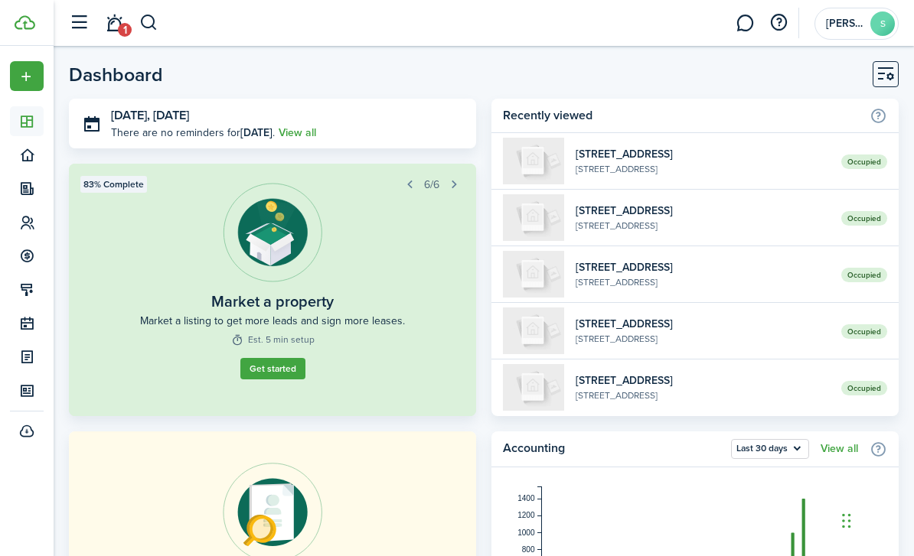
click at [776, 75] on header-page "Dashboard" at bounding box center [483, 79] width 829 height 37
click at [879, 21] on avatar-text "S" at bounding box center [882, 23] width 24 height 24
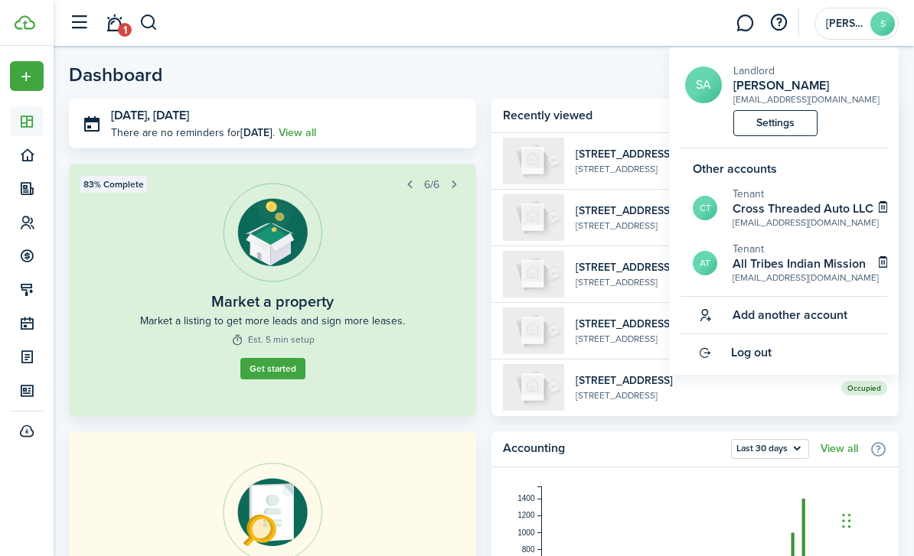
click at [829, 216] on h2 "Cross Threaded Auto LLC" at bounding box center [805, 209] width 146 height 14
